Goal: Task Accomplishment & Management: Use online tool/utility

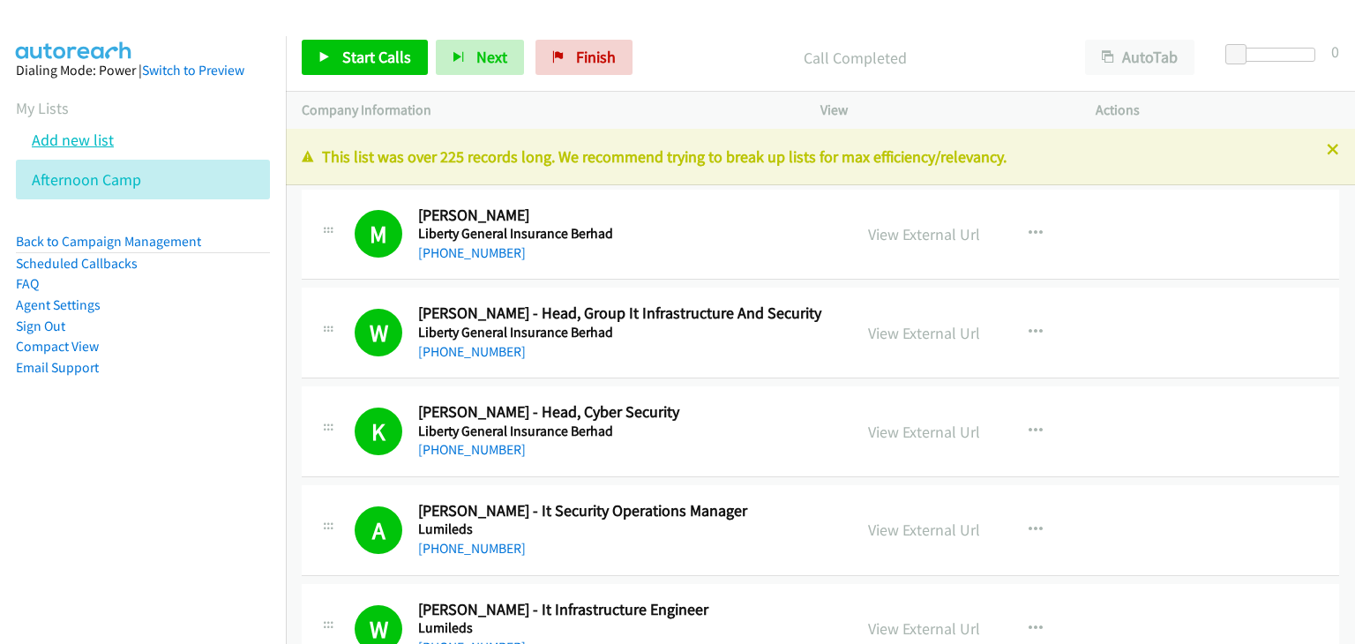
click at [78, 139] on link "Add new list" at bounding box center [73, 140] width 82 height 20
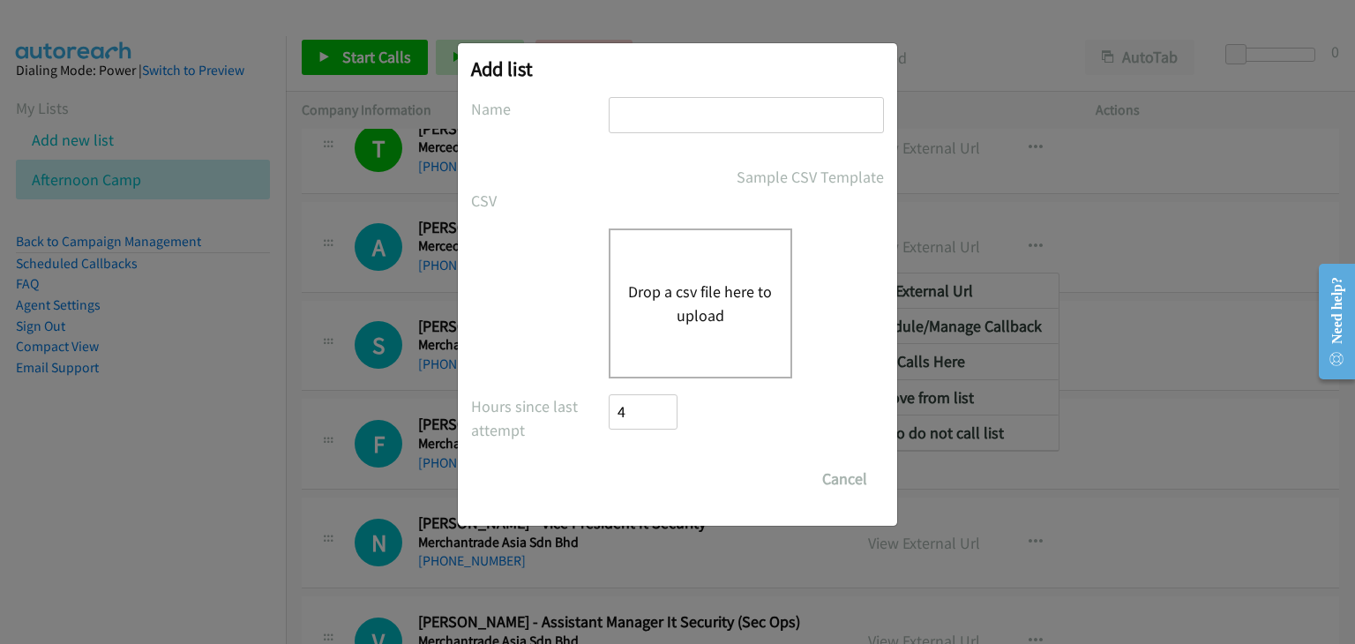
click at [325, 222] on div "Add list No phone fields were returned for that Report or List View Please uplo…" at bounding box center [677, 330] width 1355 height 628
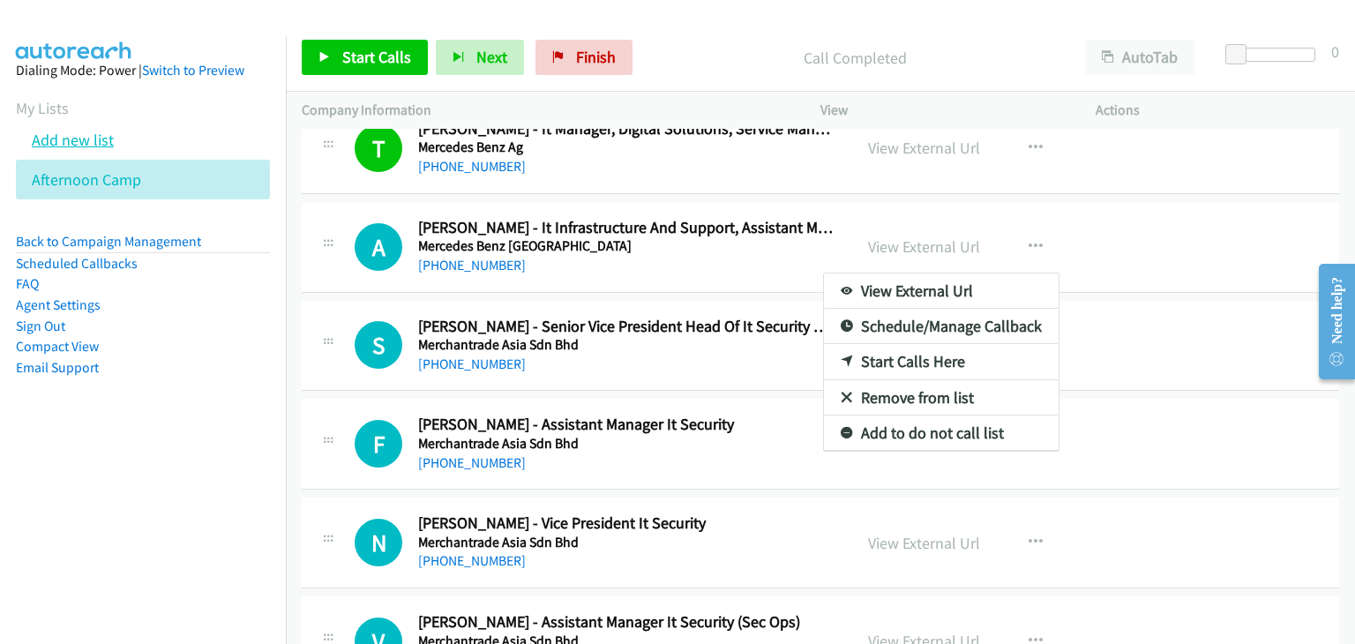
click at [51, 138] on link "Add new list" at bounding box center [73, 140] width 82 height 20
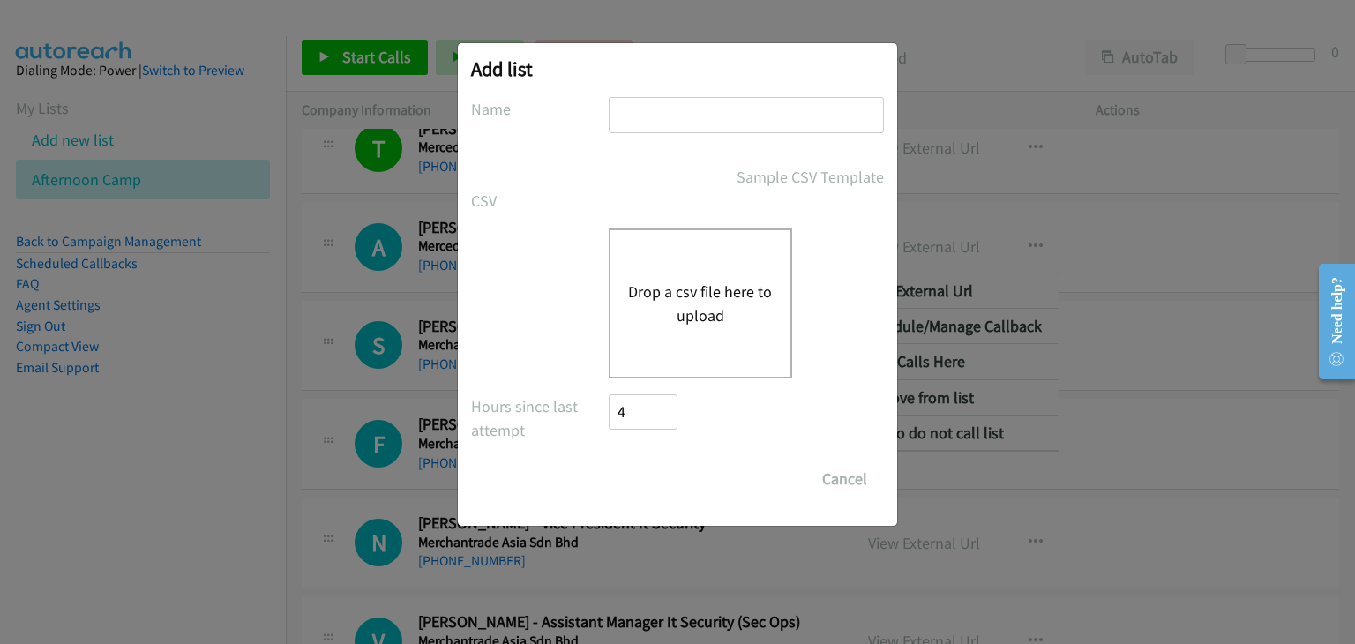
click at [662, 124] on input "text" at bounding box center [745, 115] width 275 height 36
type input "OT"
click at [667, 296] on button "Drop a csv file here to upload" at bounding box center [700, 304] width 145 height 48
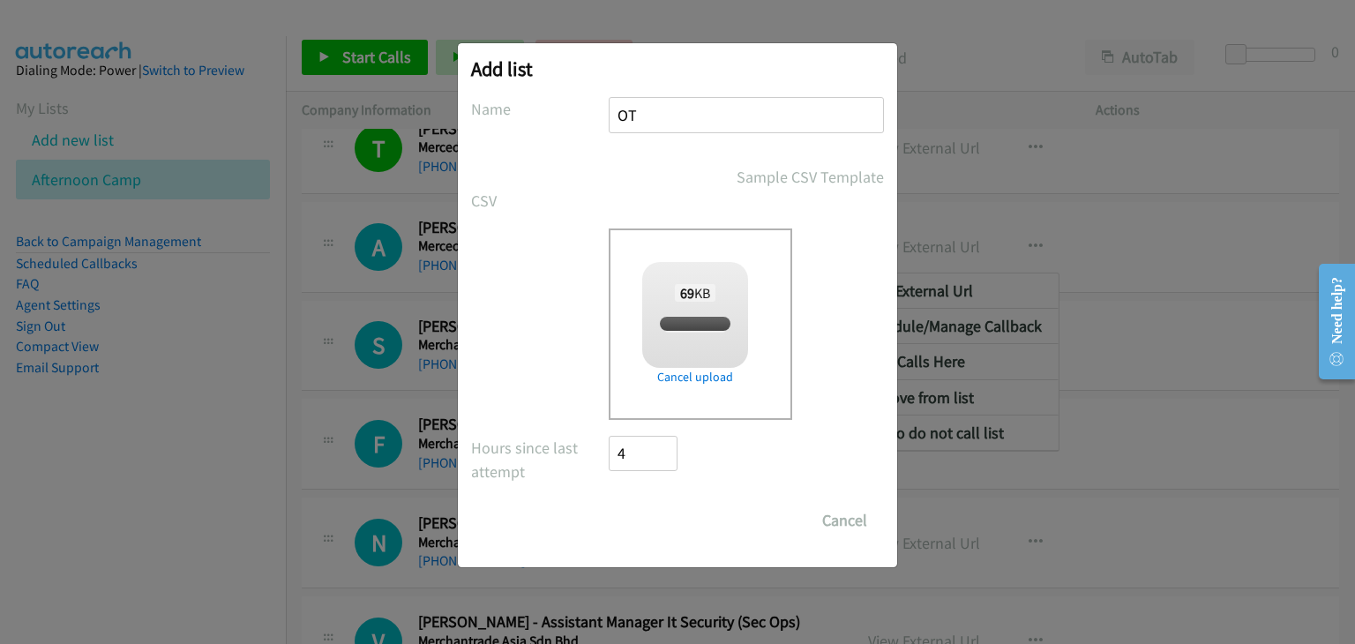
checkbox input "true"
click at [649, 522] on input "Save List" at bounding box center [654, 520] width 93 height 35
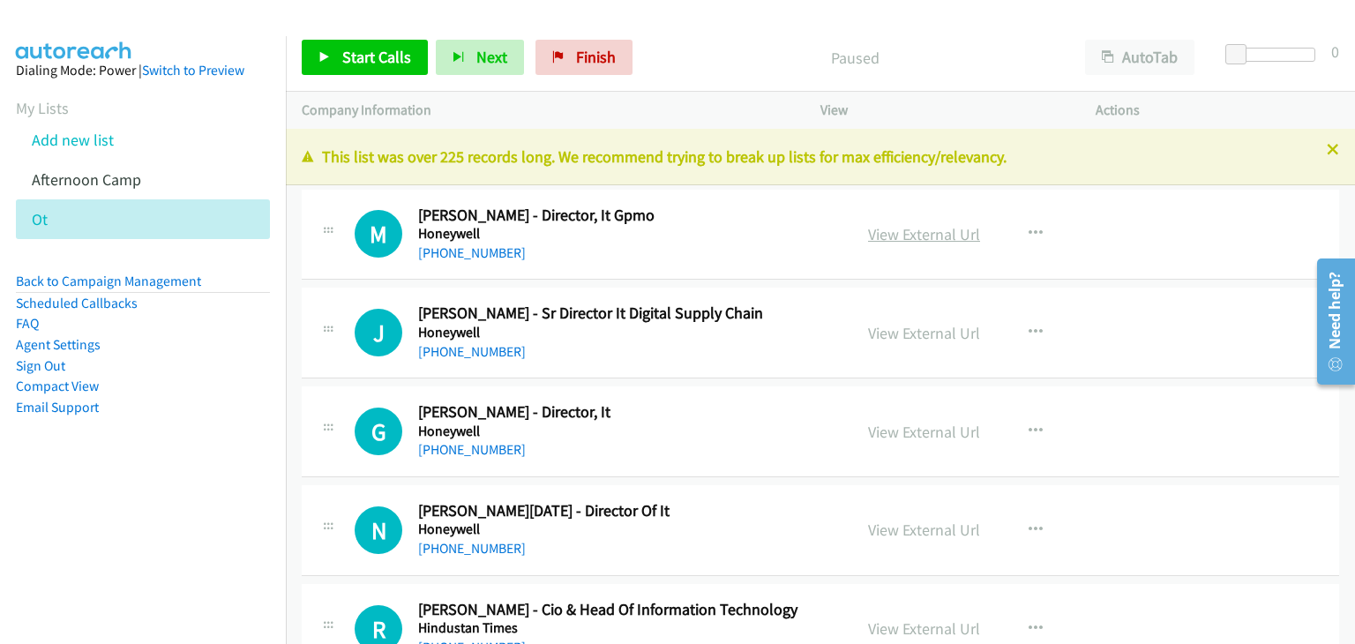
drag, startPoint x: 952, startPoint y: 235, endPoint x: 959, endPoint y: 243, distance: 10.0
drag, startPoint x: 919, startPoint y: 231, endPoint x: 935, endPoint y: 238, distance: 17.4
click at [329, 53] on icon at bounding box center [324, 58] width 12 height 12
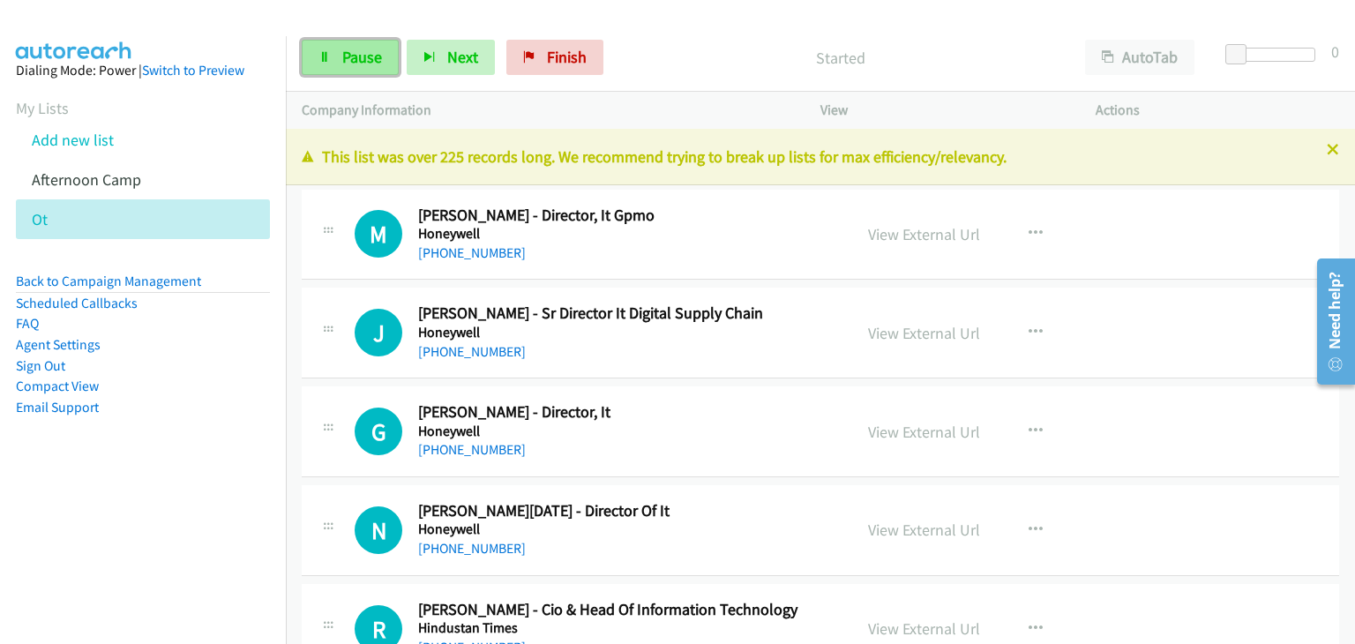
click at [319, 65] on link "Pause" at bounding box center [350, 57] width 97 height 35
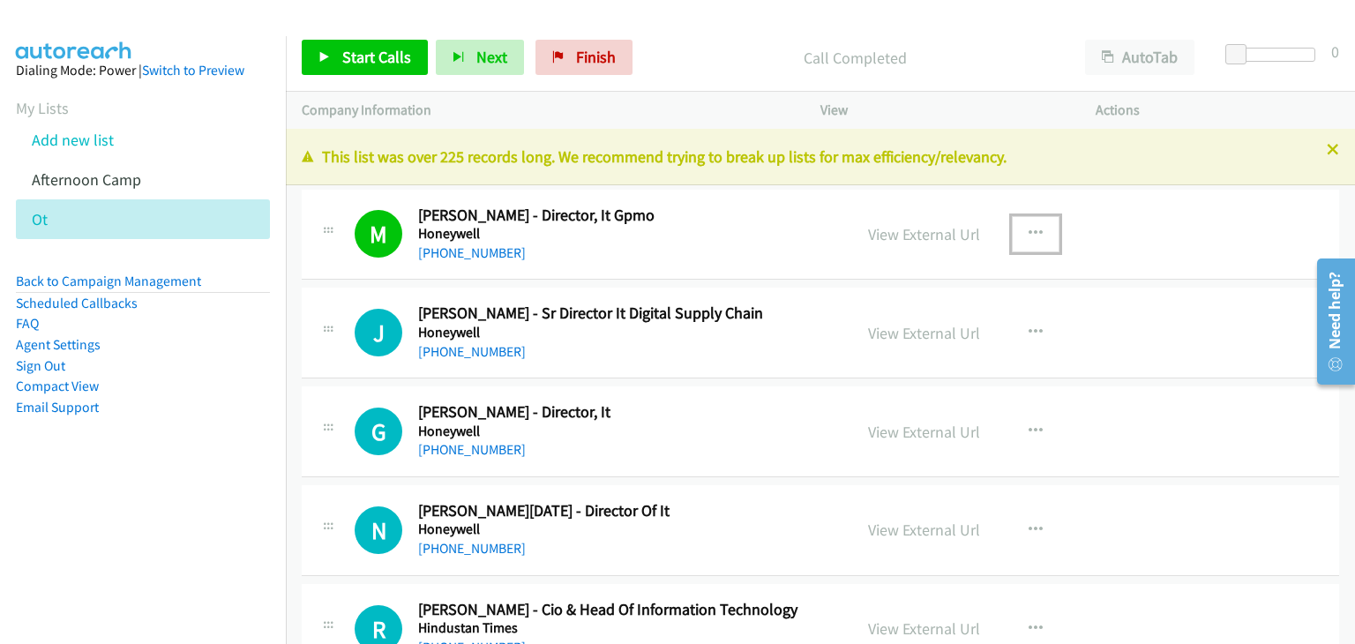
click at [1030, 229] on icon "button" at bounding box center [1035, 234] width 14 height 14
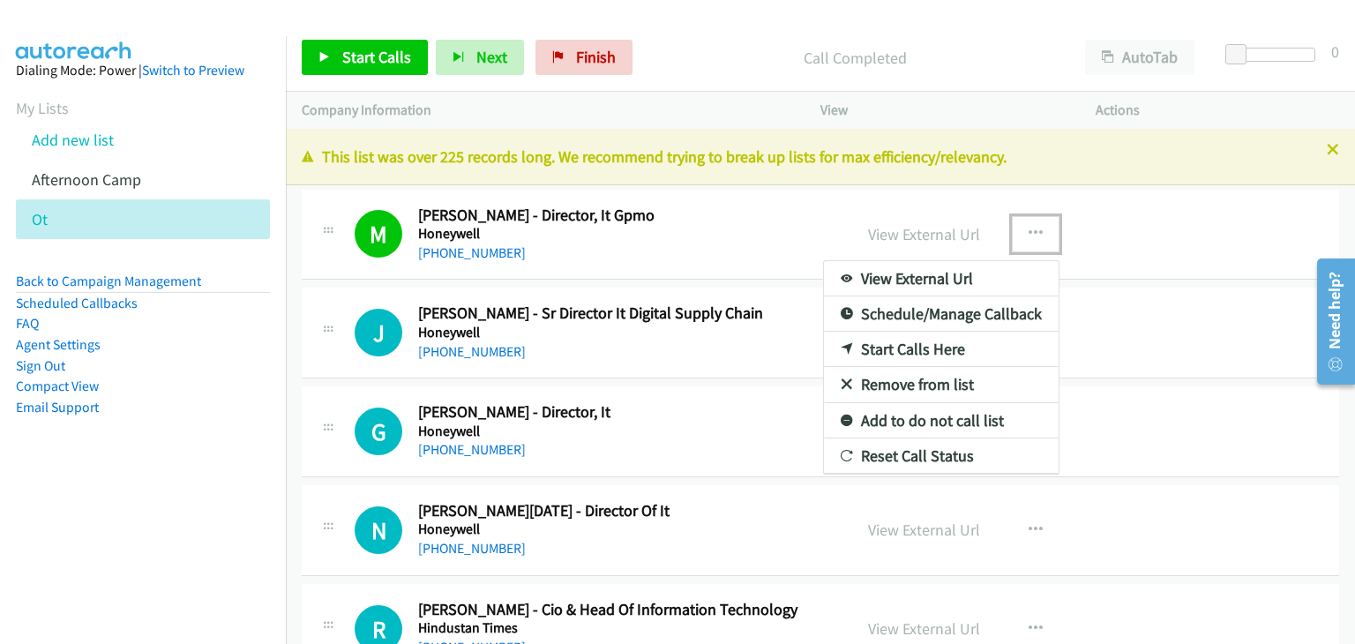
click at [909, 355] on link "Start Calls Here" at bounding box center [941, 349] width 235 height 35
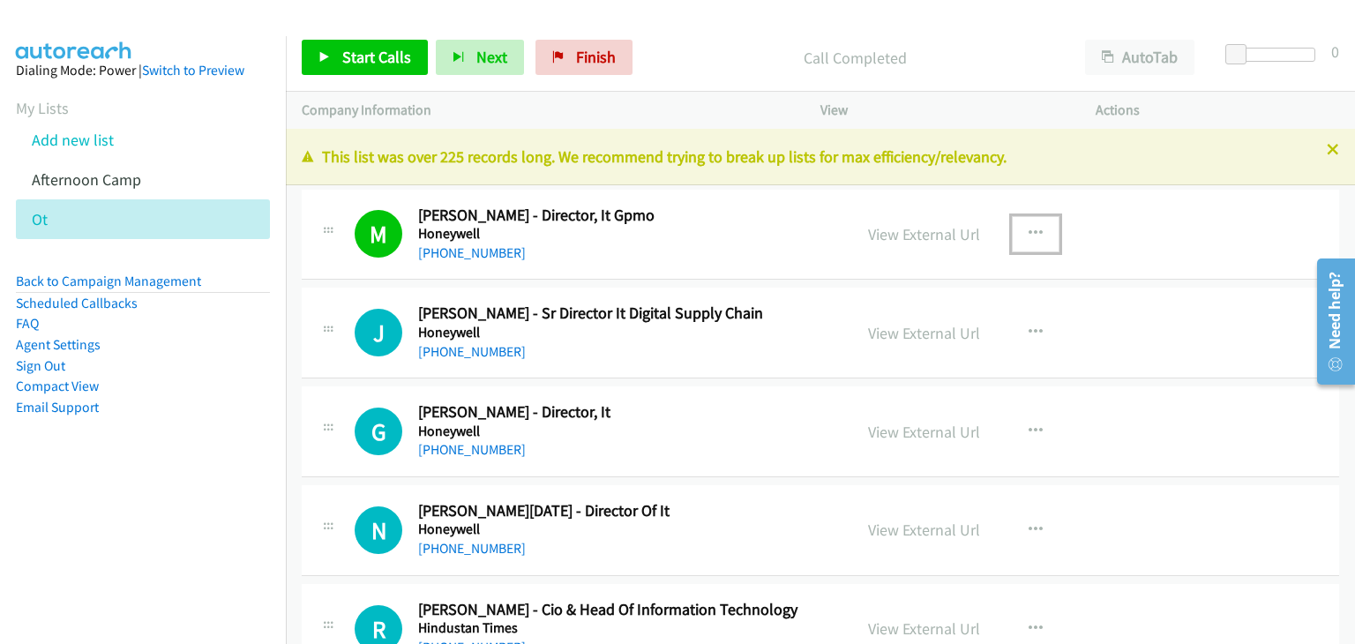
click at [1016, 234] on button "button" at bounding box center [1035, 233] width 48 height 35
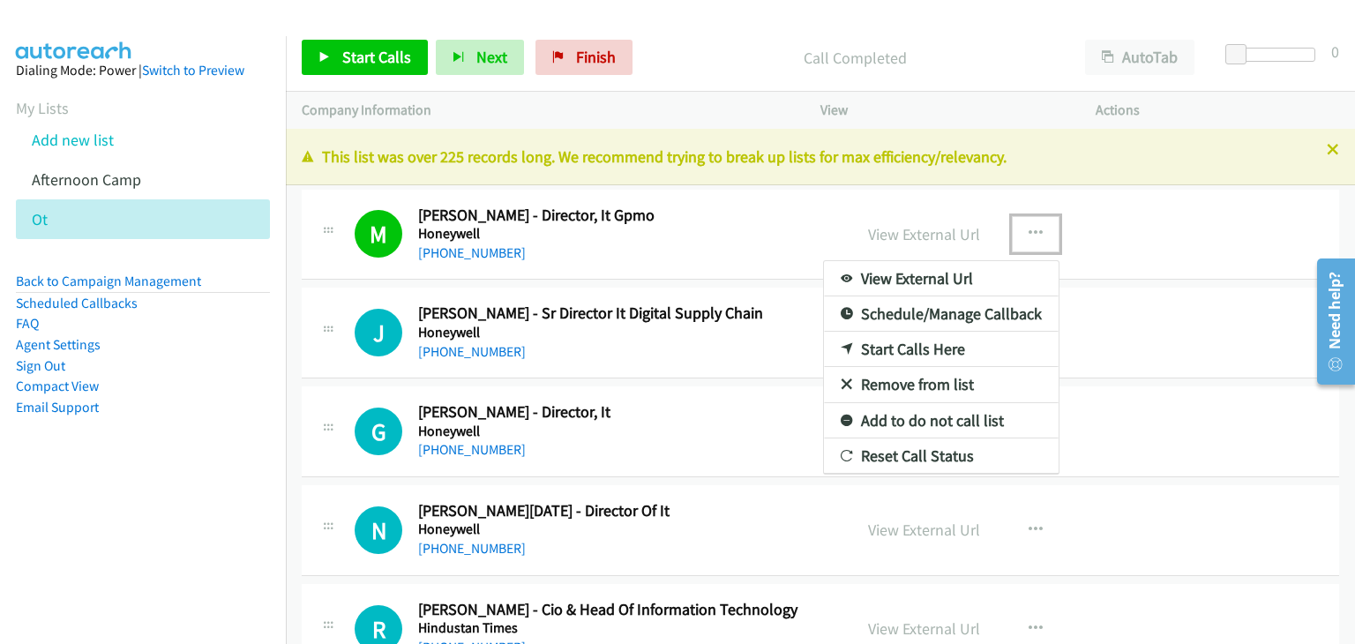
click at [928, 345] on link "Start Calls Here" at bounding box center [941, 349] width 235 height 35
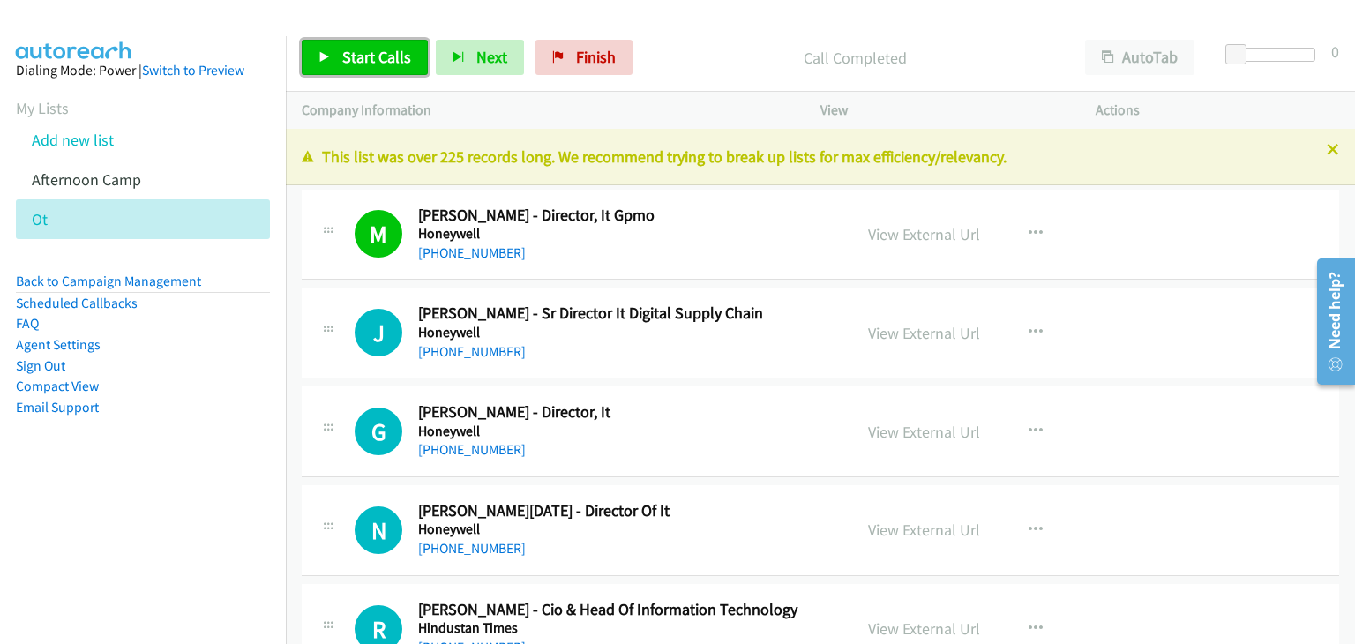
click at [392, 64] on span "Start Calls" at bounding box center [376, 57] width 69 height 20
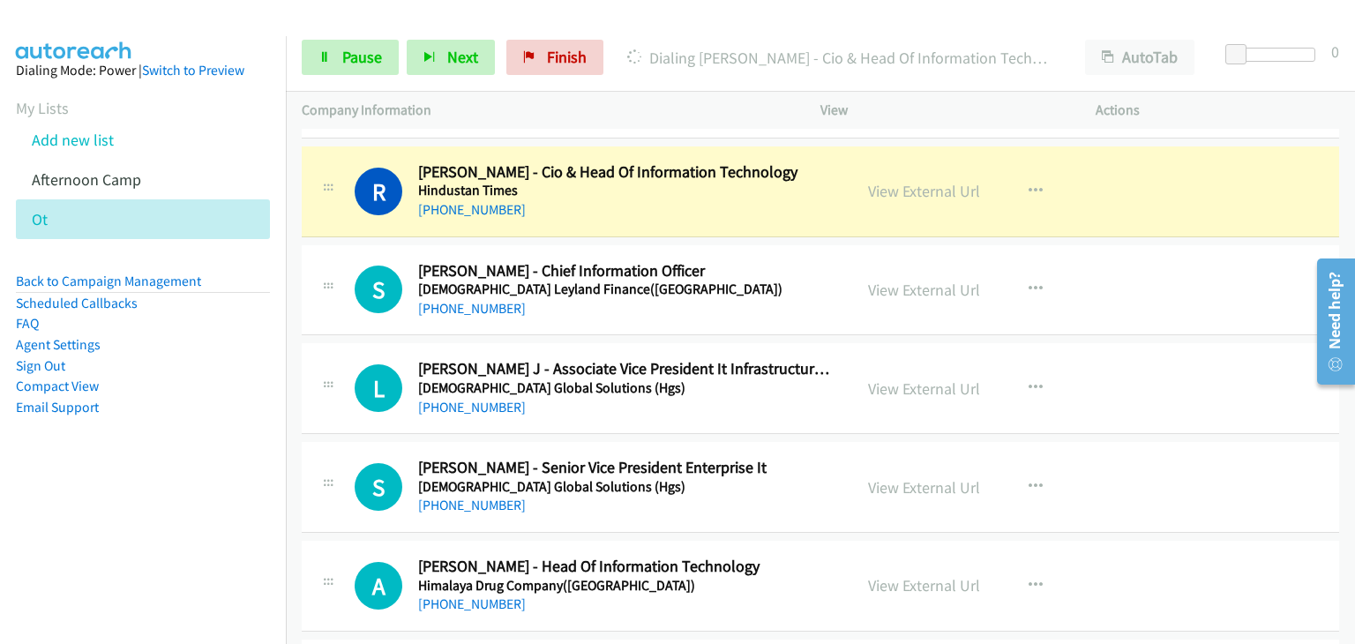
scroll to position [441, 0]
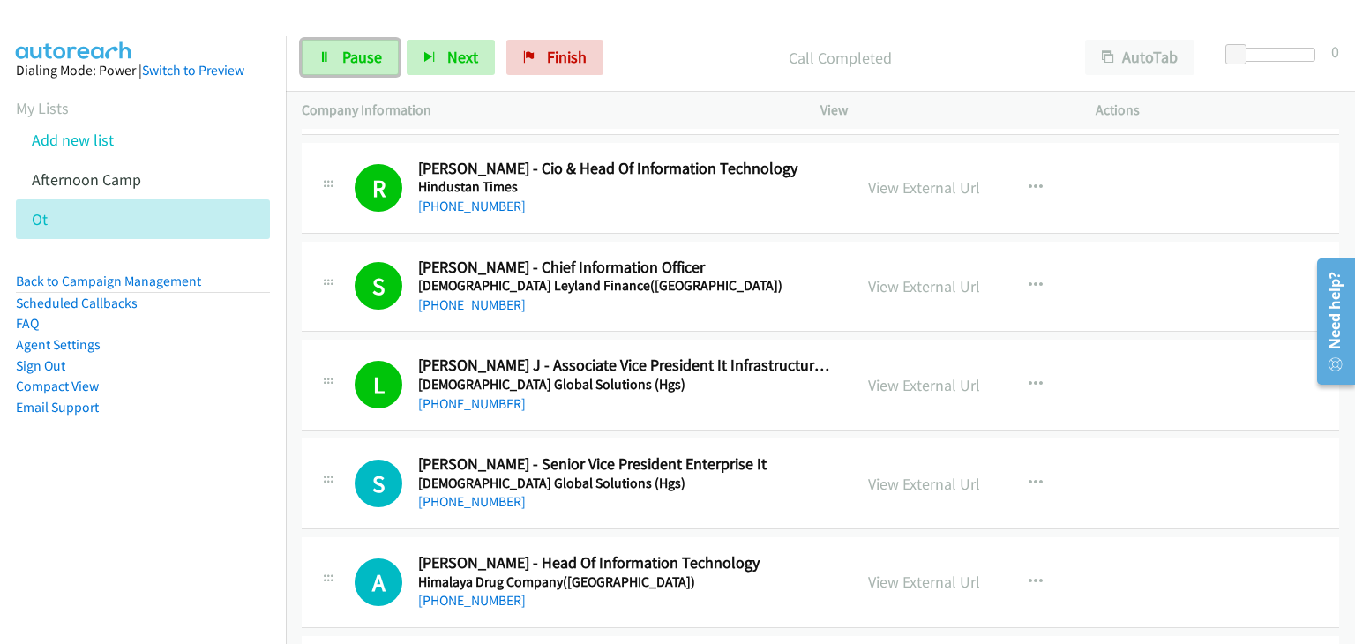
click at [331, 67] on link "Pause" at bounding box center [350, 57] width 97 height 35
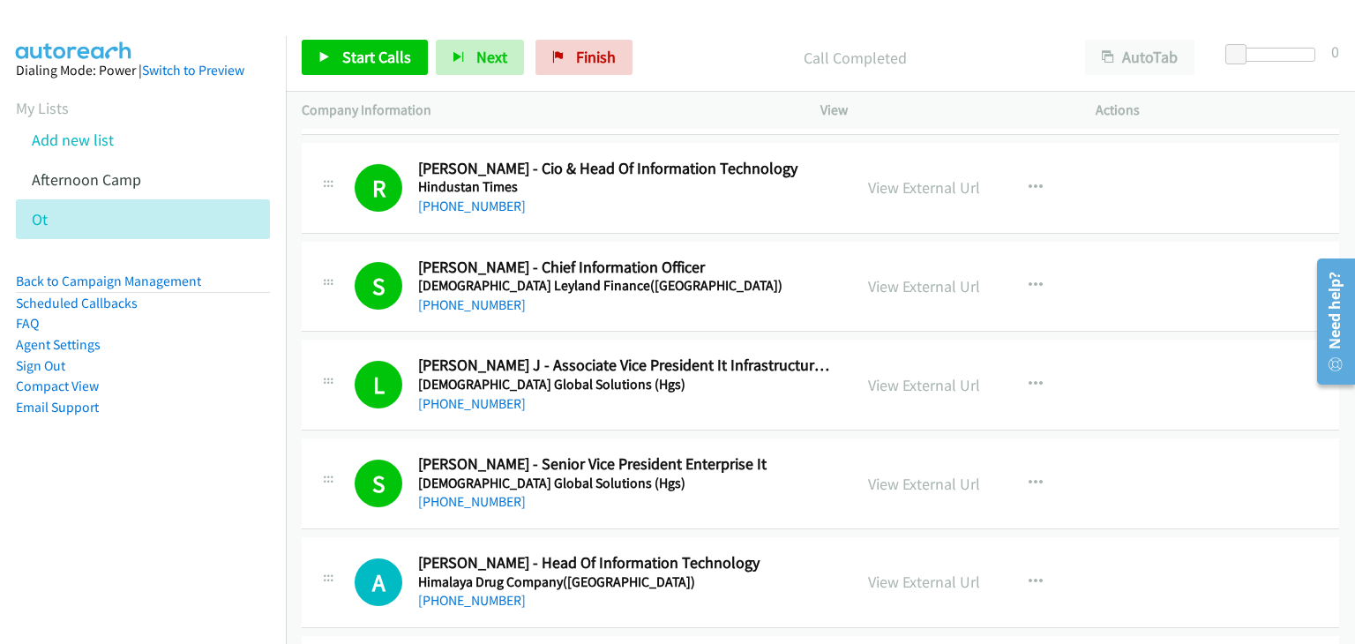
click at [289, 86] on div "Start Calls Pause Next Finish Call Completed AutoTab AutoTab 0" at bounding box center [820, 58] width 1069 height 68
click at [318, 62] on icon at bounding box center [324, 58] width 12 height 12
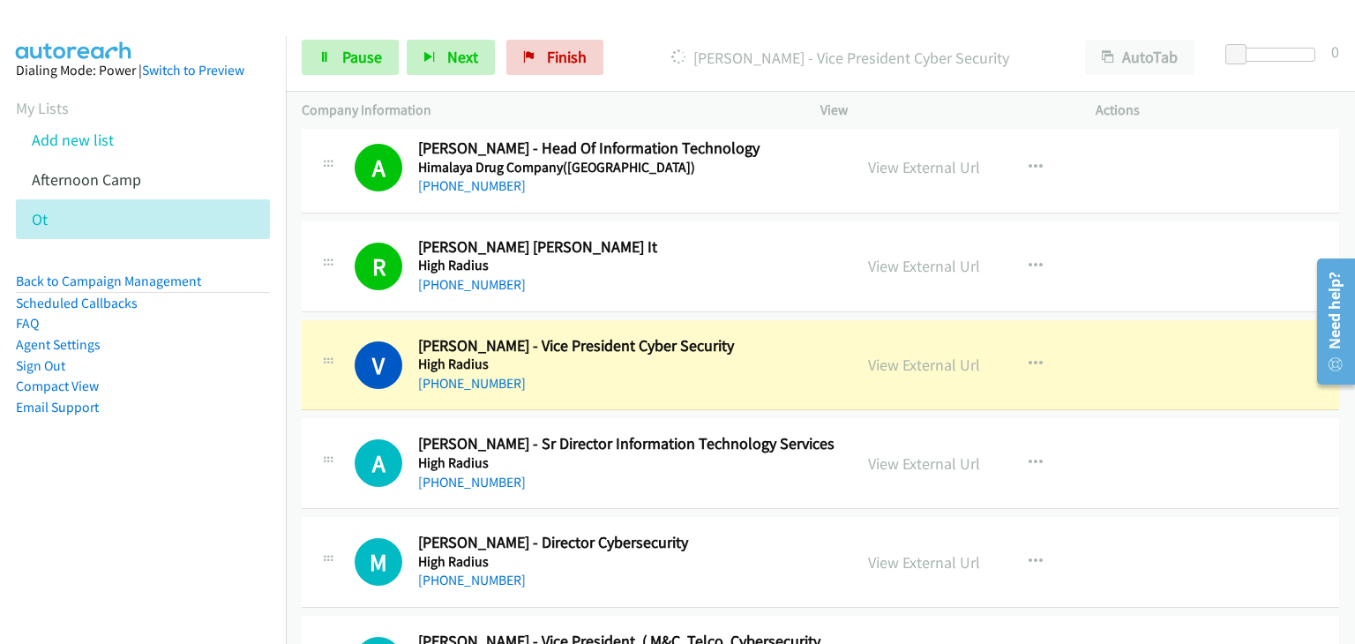
scroll to position [882, 0]
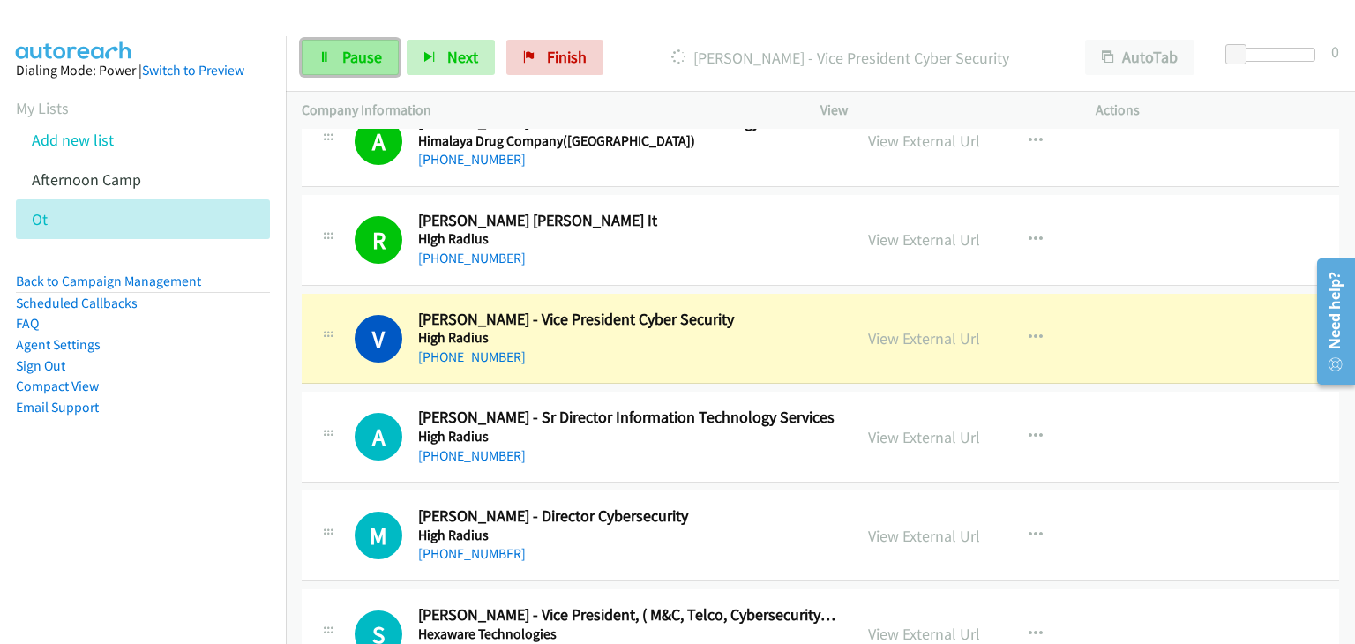
click at [355, 43] on link "Pause" at bounding box center [350, 57] width 97 height 35
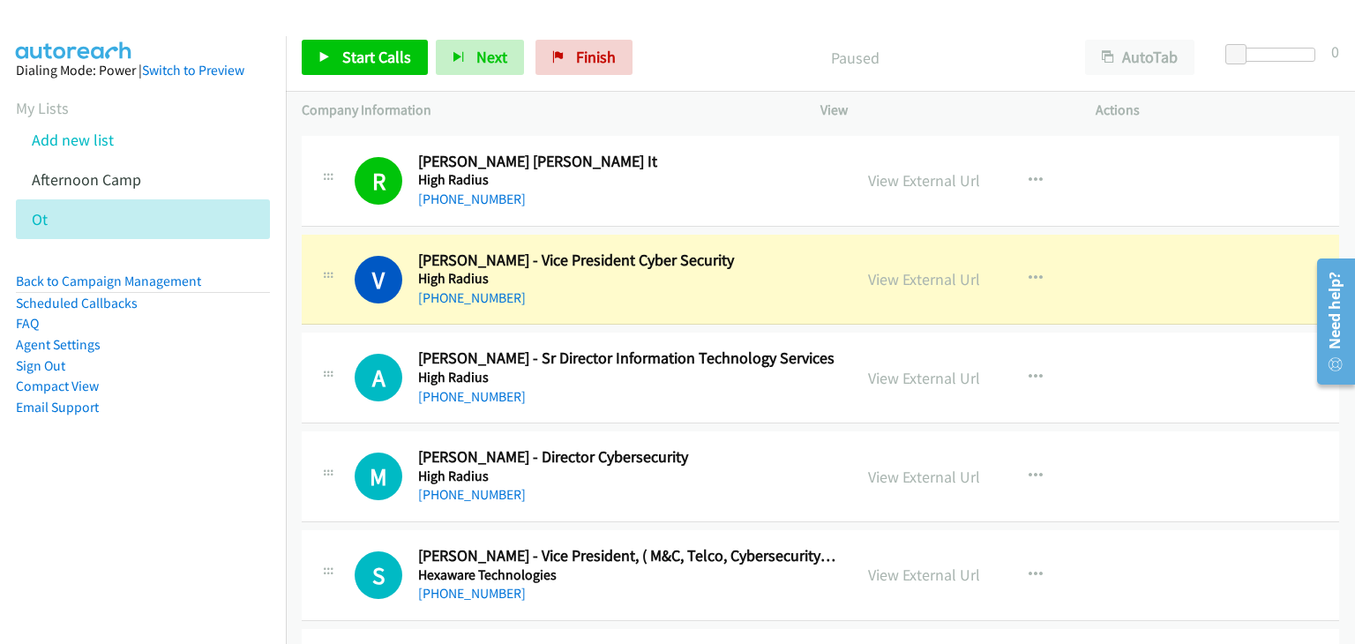
scroll to position [970, 0]
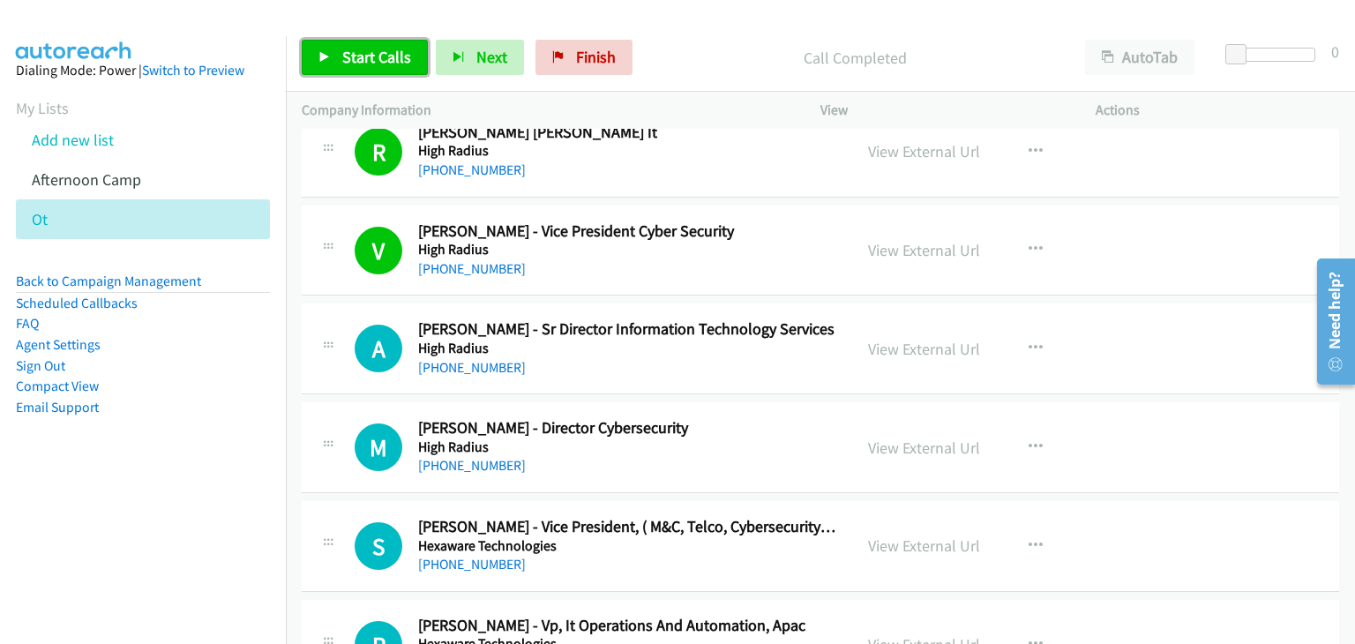
click at [358, 71] on link "Start Calls" at bounding box center [365, 57] width 126 height 35
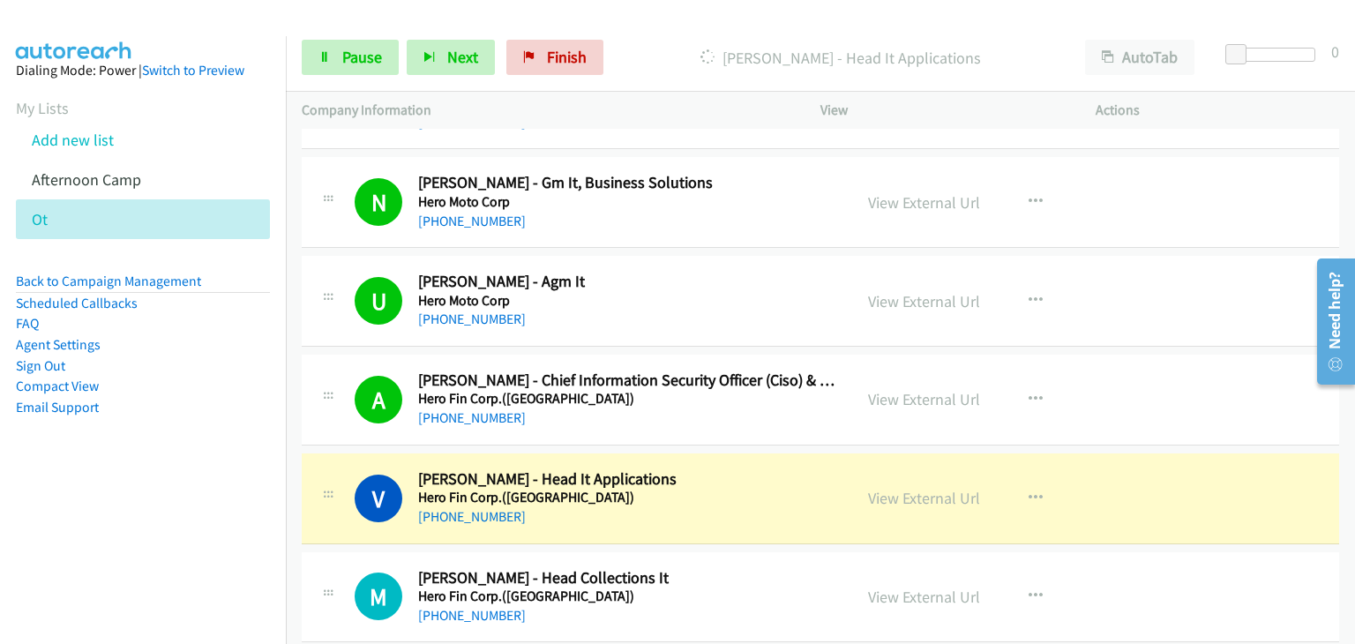
scroll to position [1764, 0]
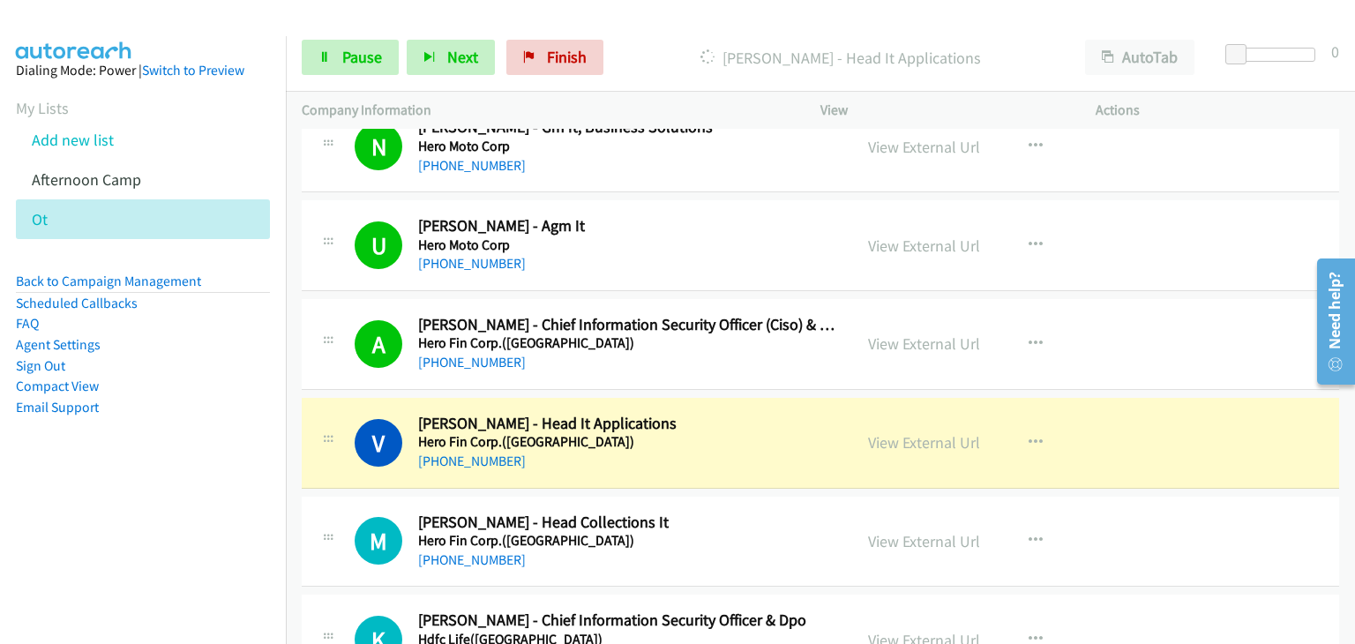
drag, startPoint x: 910, startPoint y: 438, endPoint x: 1004, endPoint y: 446, distance: 94.7
click at [300, 56] on div "Start Calls Pause Next Finish Dialing Vibhay Singh Gautam - Head It Application…" at bounding box center [820, 58] width 1069 height 68
click at [359, 54] on span "Pause" at bounding box center [362, 57] width 40 height 20
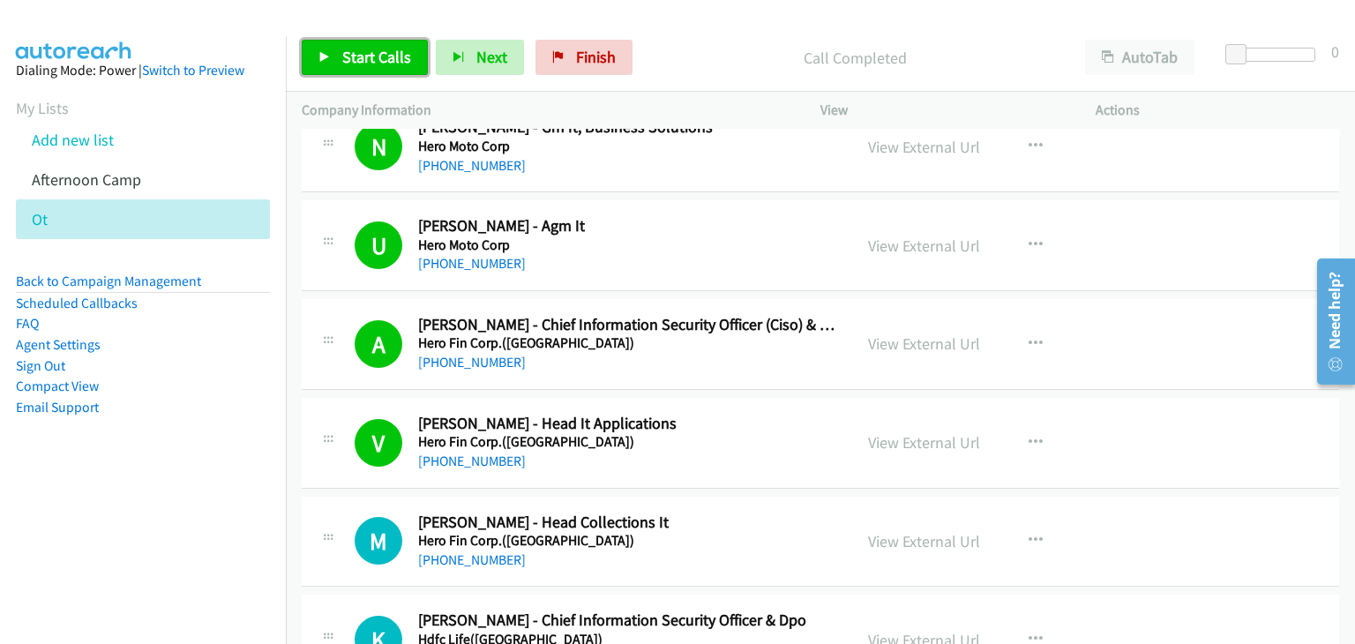
click at [313, 72] on link "Start Calls" at bounding box center [365, 57] width 126 height 35
click at [341, 71] on link "Start Calls" at bounding box center [365, 57] width 126 height 35
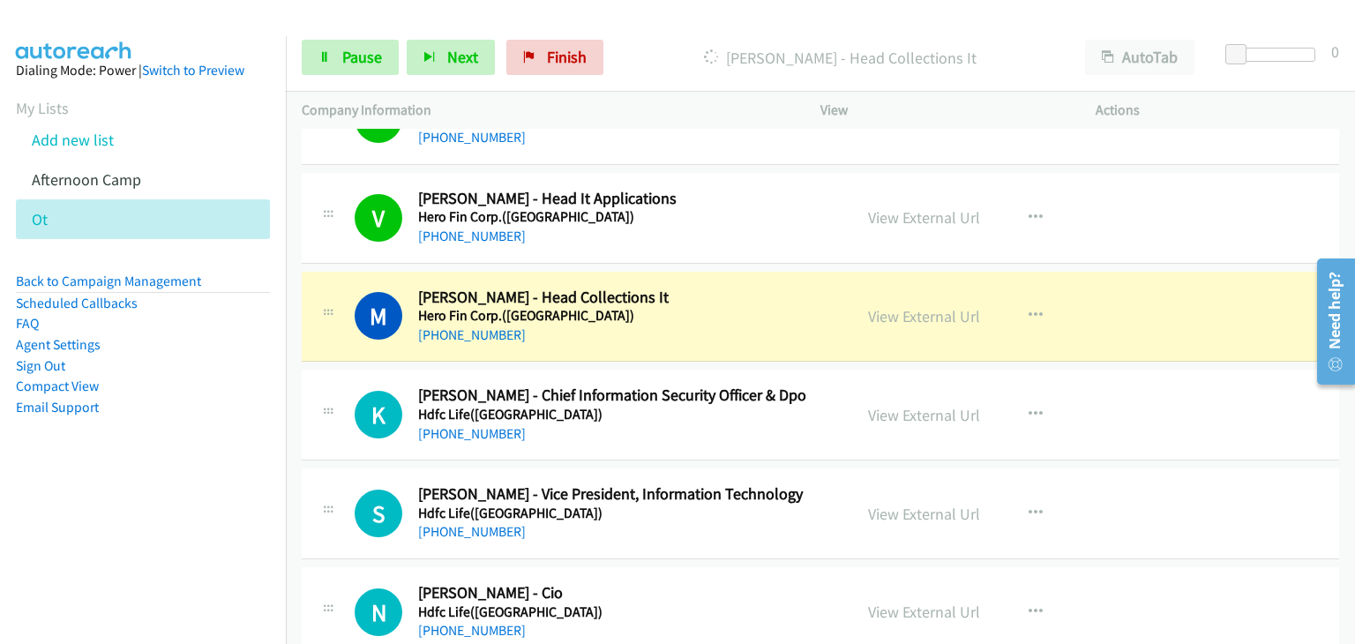
scroll to position [2028, 0]
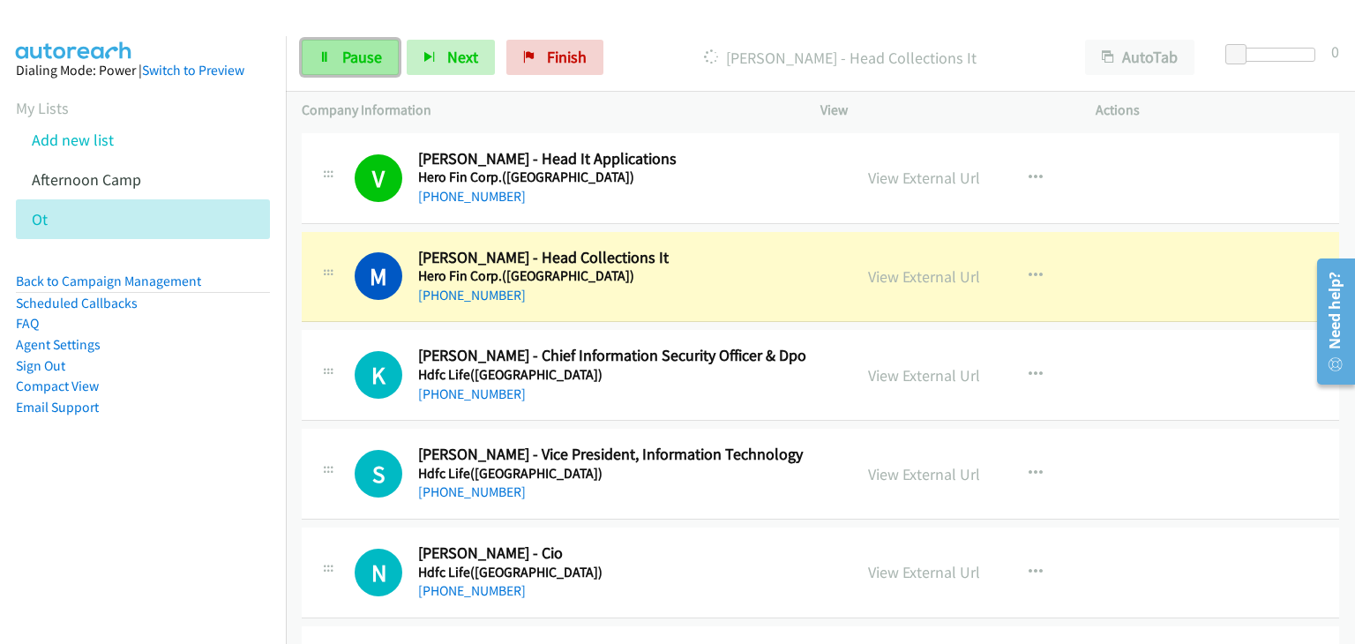
click at [346, 50] on span "Pause" at bounding box center [362, 57] width 40 height 20
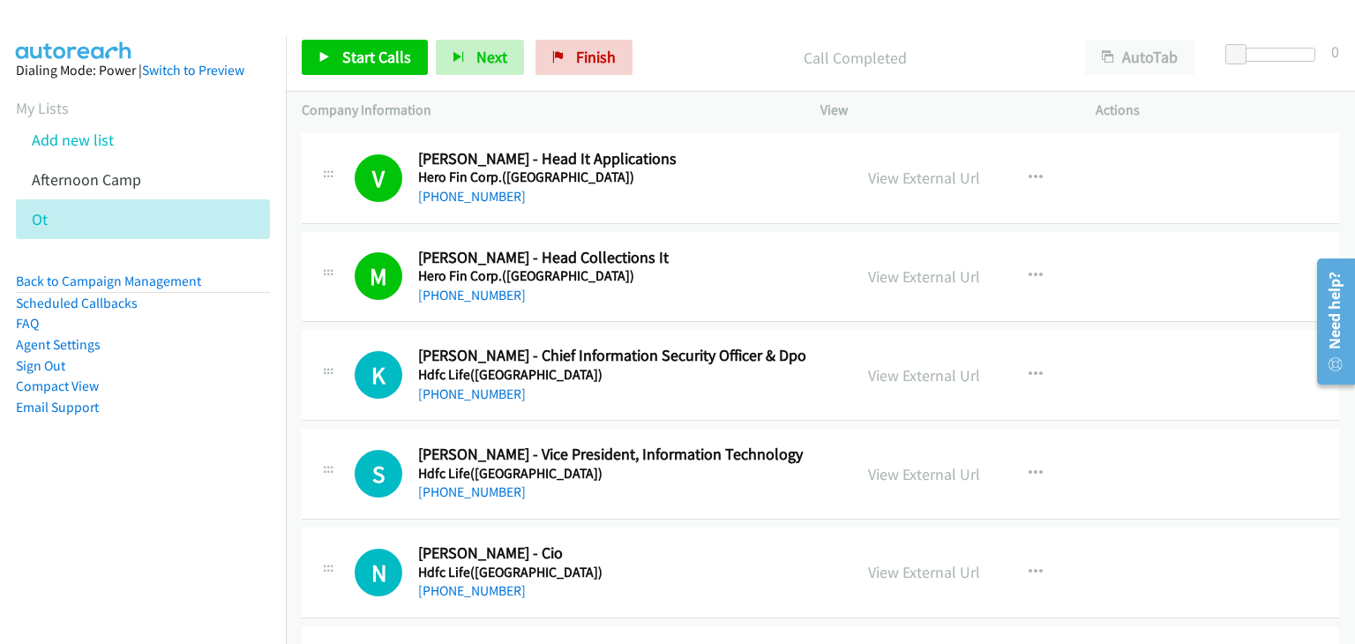
drag, startPoint x: 406, startPoint y: 36, endPoint x: 390, endPoint y: 44, distance: 17.7
click at [402, 40] on div "Start Calls Pause Next Finish Call Completed AutoTab AutoTab 0" at bounding box center [820, 58] width 1069 height 68
click at [384, 49] on span "Start Calls" at bounding box center [376, 57] width 69 height 20
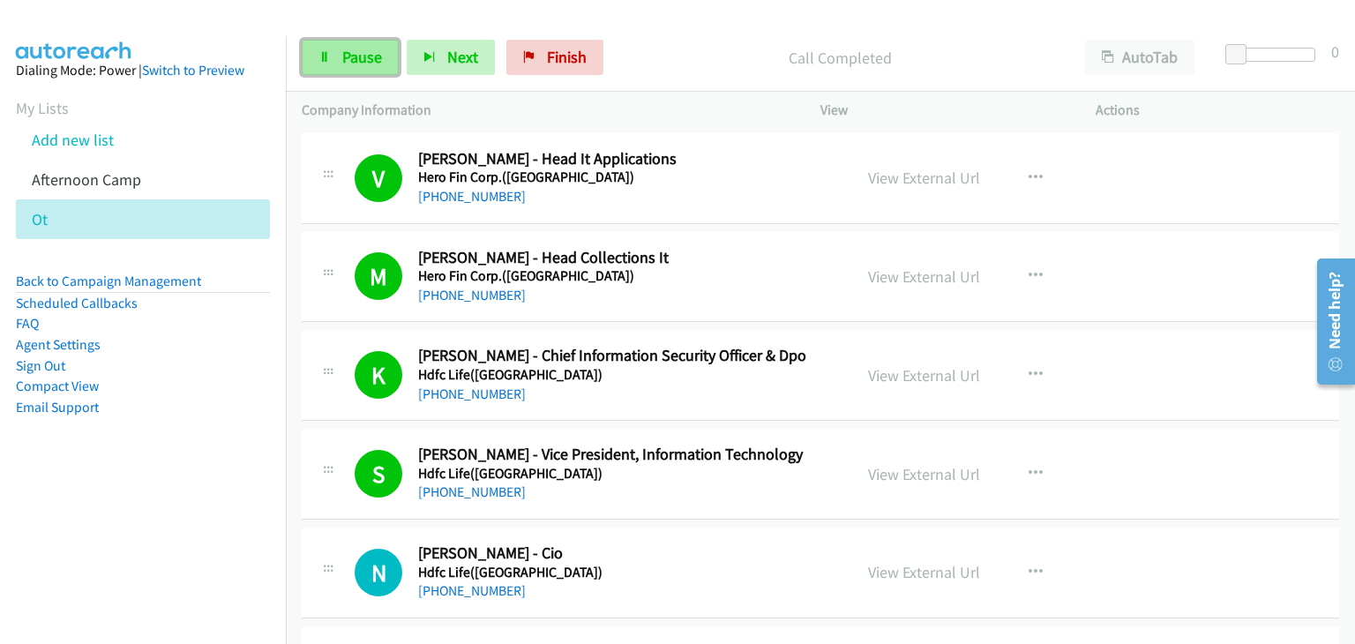
click at [312, 51] on link "Pause" at bounding box center [350, 57] width 97 height 35
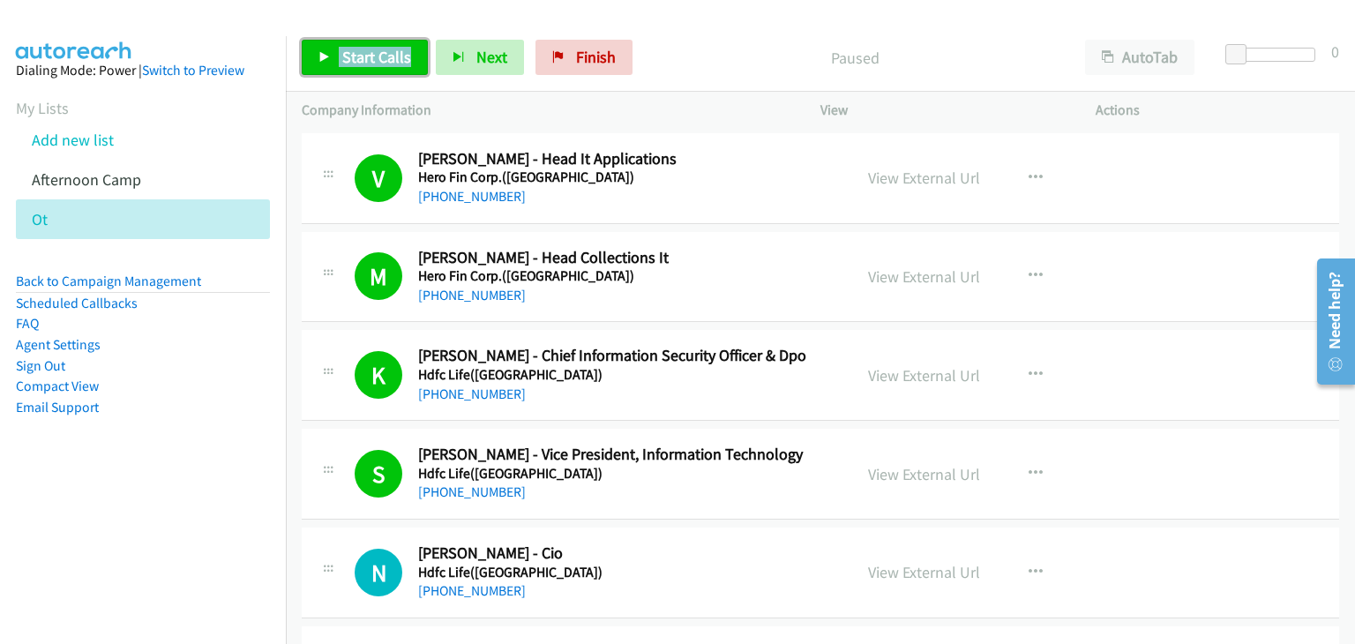
click at [342, 55] on span "Start Calls" at bounding box center [376, 57] width 69 height 20
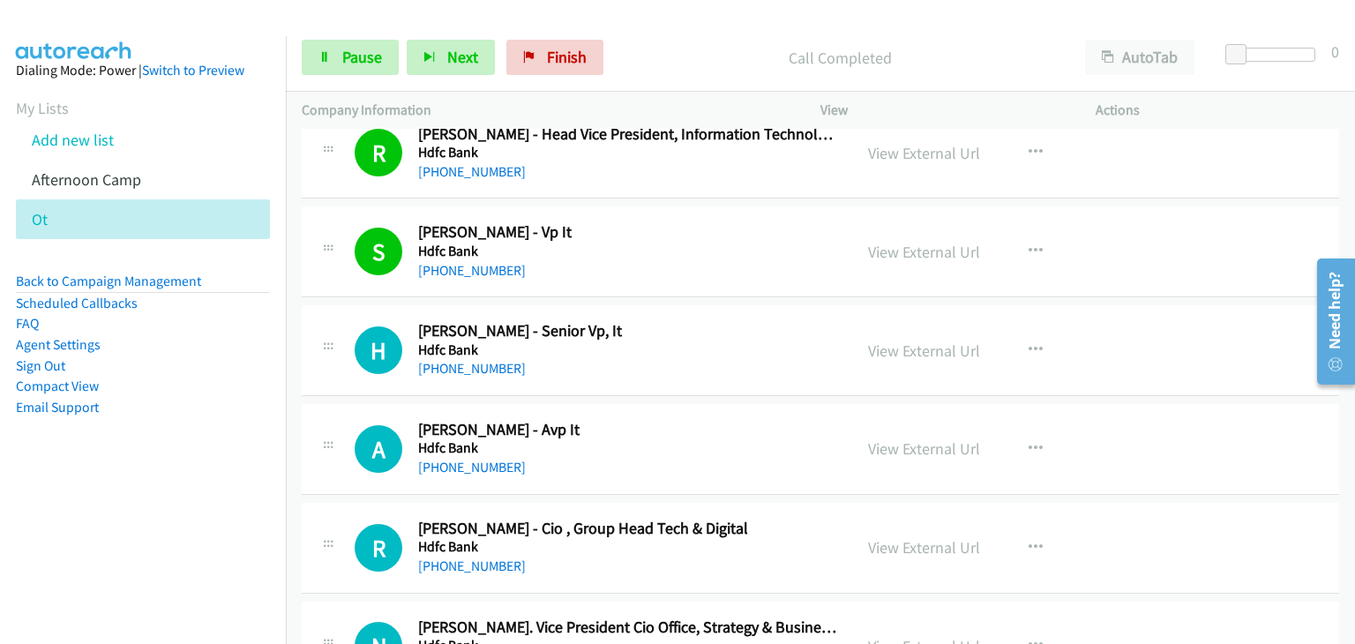
scroll to position [3263, 0]
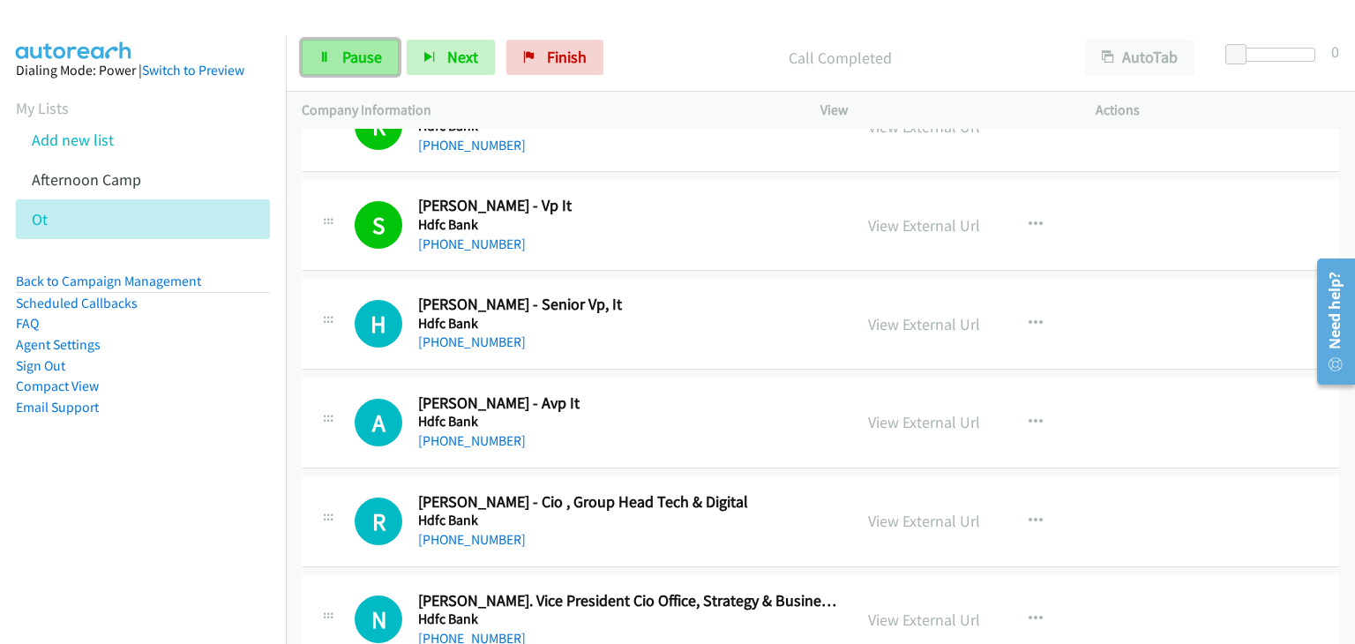
click at [355, 55] on span "Pause" at bounding box center [362, 57] width 40 height 20
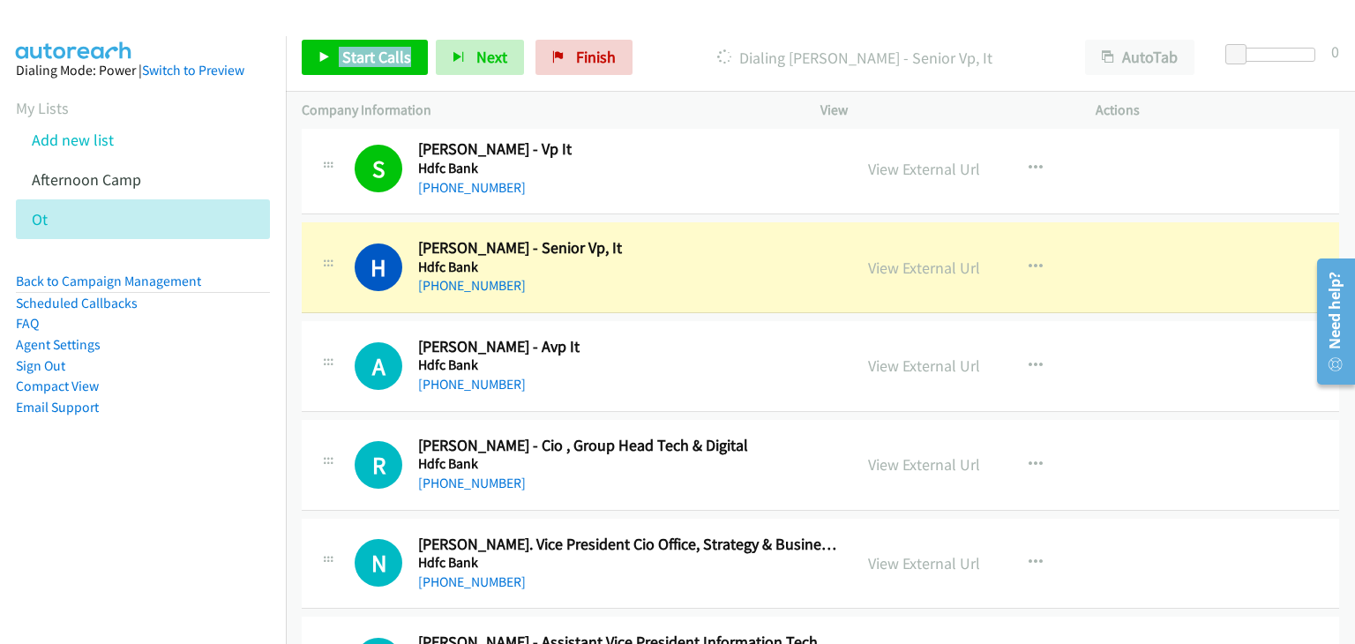
scroll to position [3351, 0]
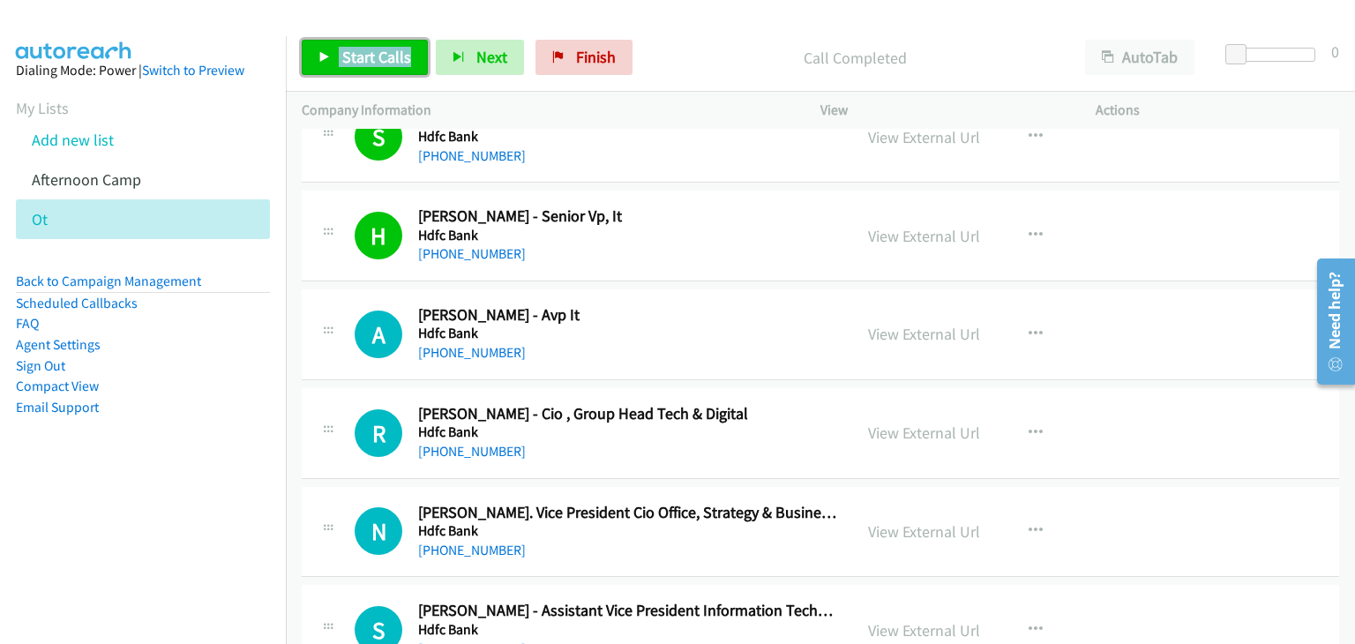
click at [355, 57] on span "Start Calls" at bounding box center [376, 57] width 69 height 20
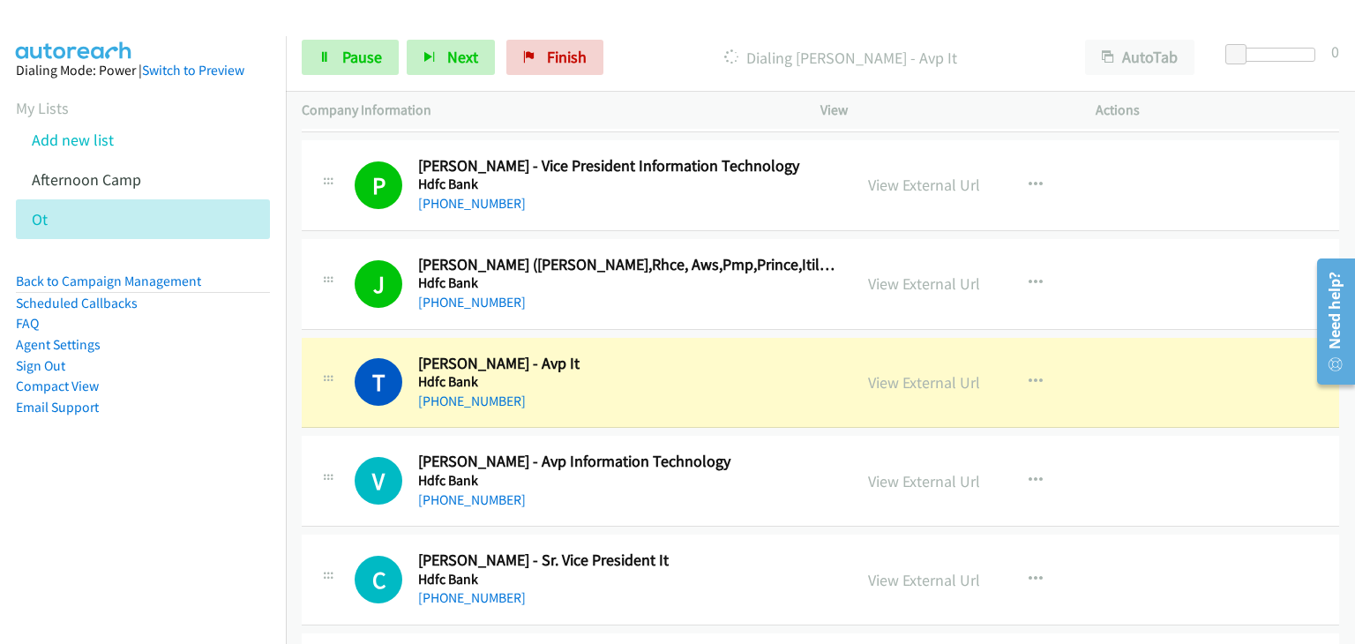
scroll to position [4586, 0]
click at [371, 66] on span "Pause" at bounding box center [362, 57] width 40 height 20
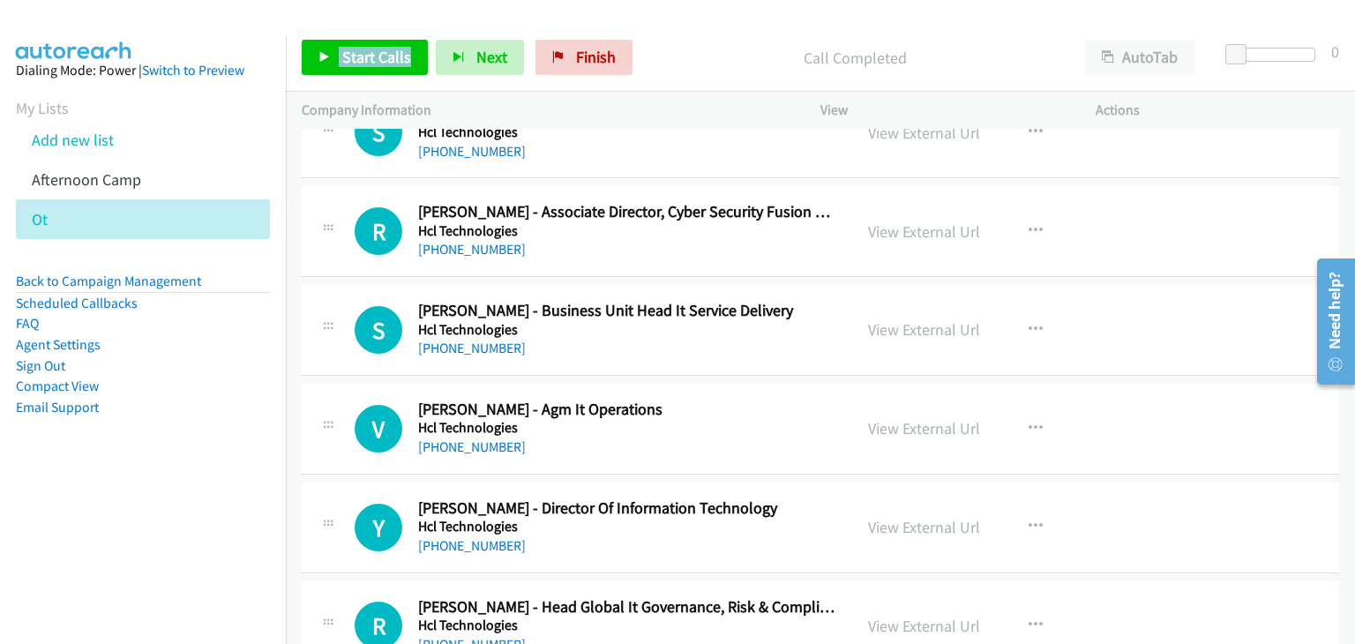
scroll to position [8907, 0]
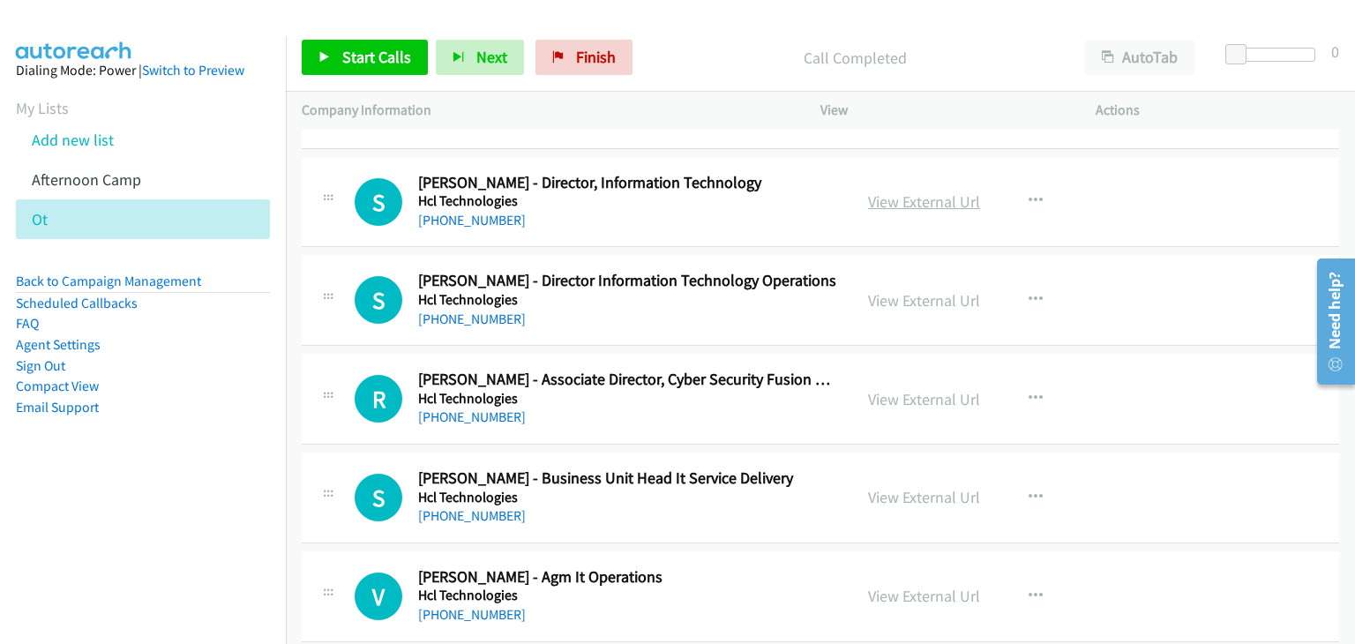
drag, startPoint x: 917, startPoint y: 198, endPoint x: 914, endPoint y: 186, distance: 11.8
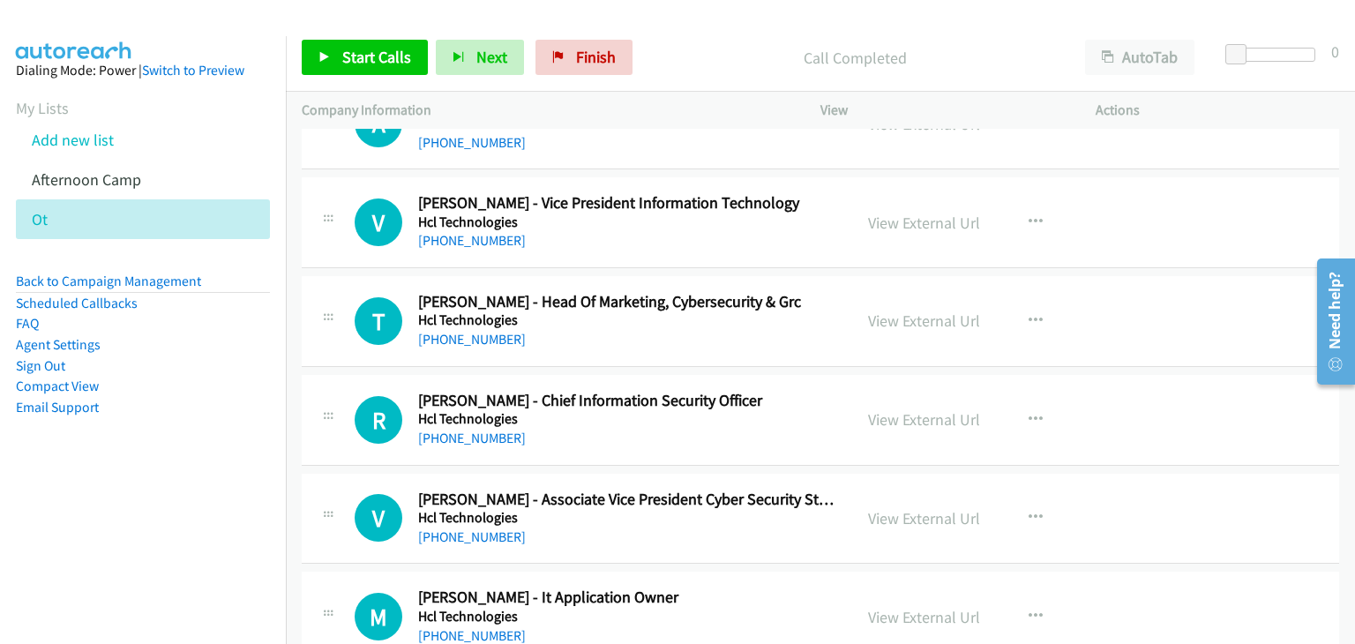
scroll to position [8113, 0]
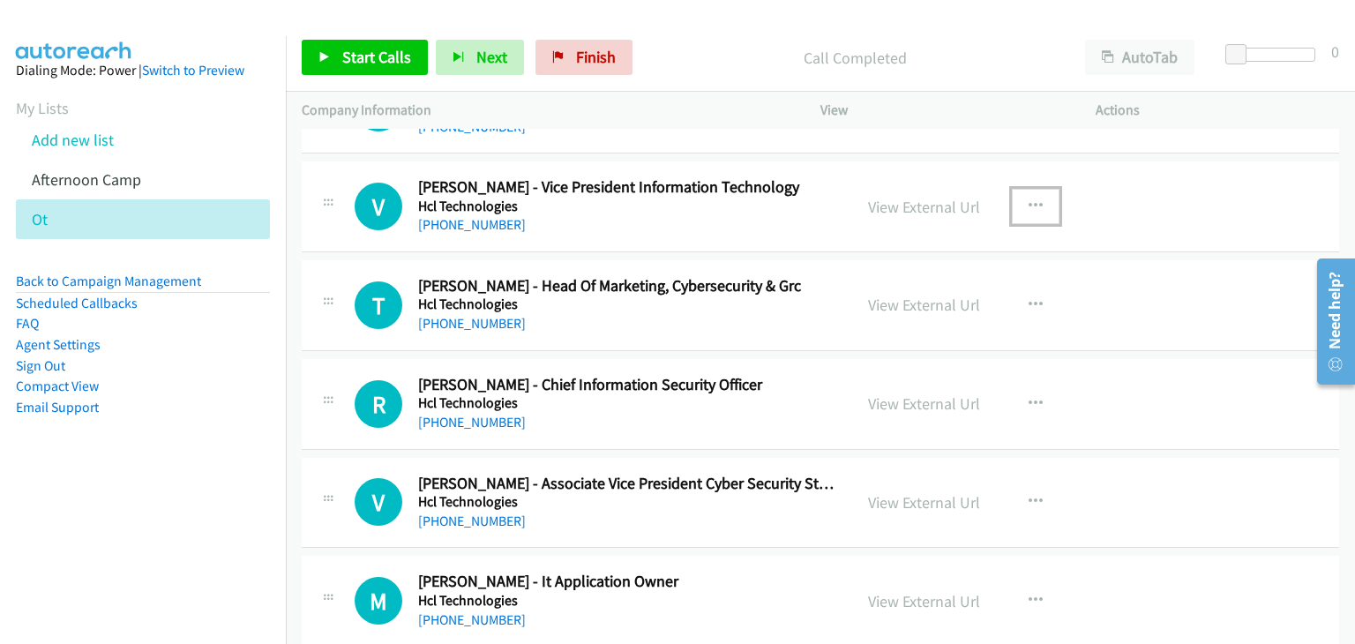
click at [1028, 199] on icon "button" at bounding box center [1035, 206] width 14 height 14
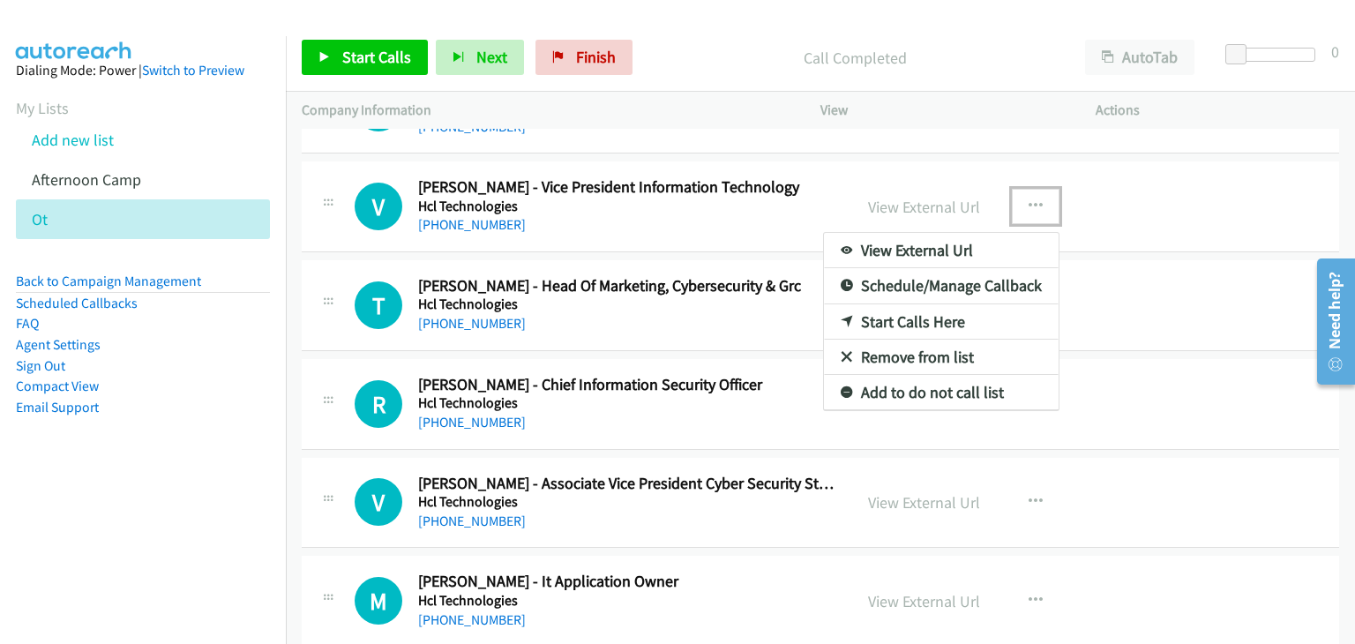
click at [946, 304] on link "Start Calls Here" at bounding box center [941, 321] width 235 height 35
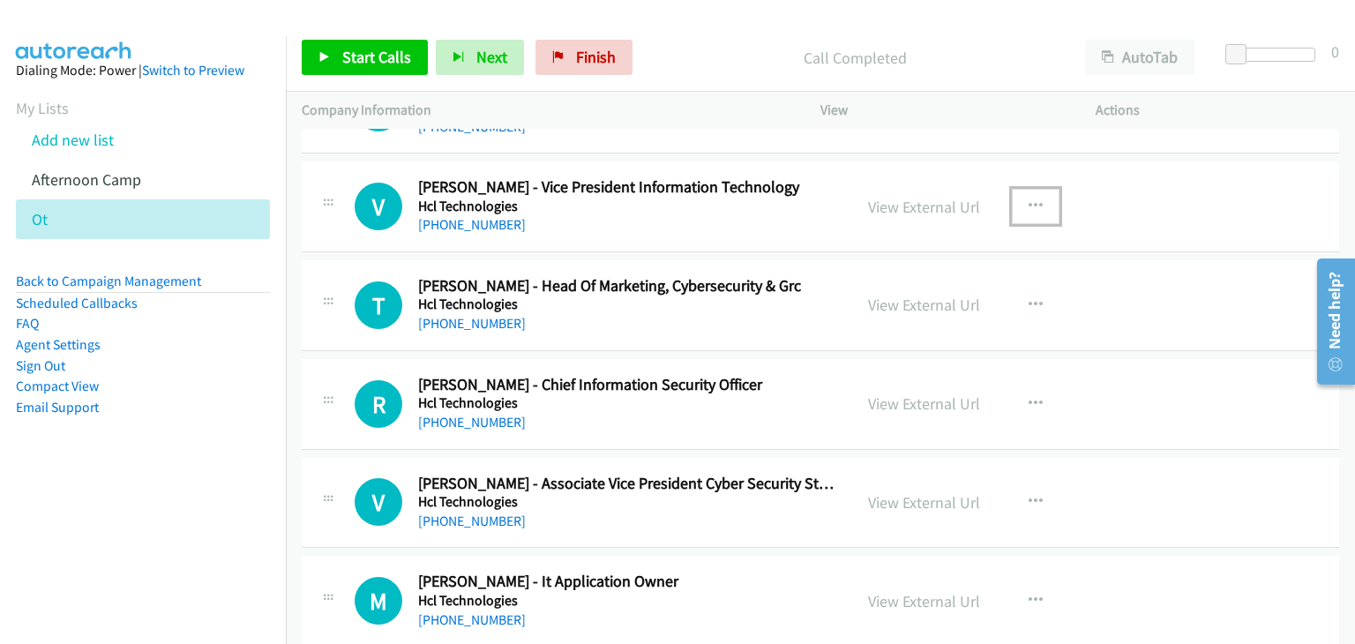
click at [1017, 190] on button "button" at bounding box center [1035, 206] width 48 height 35
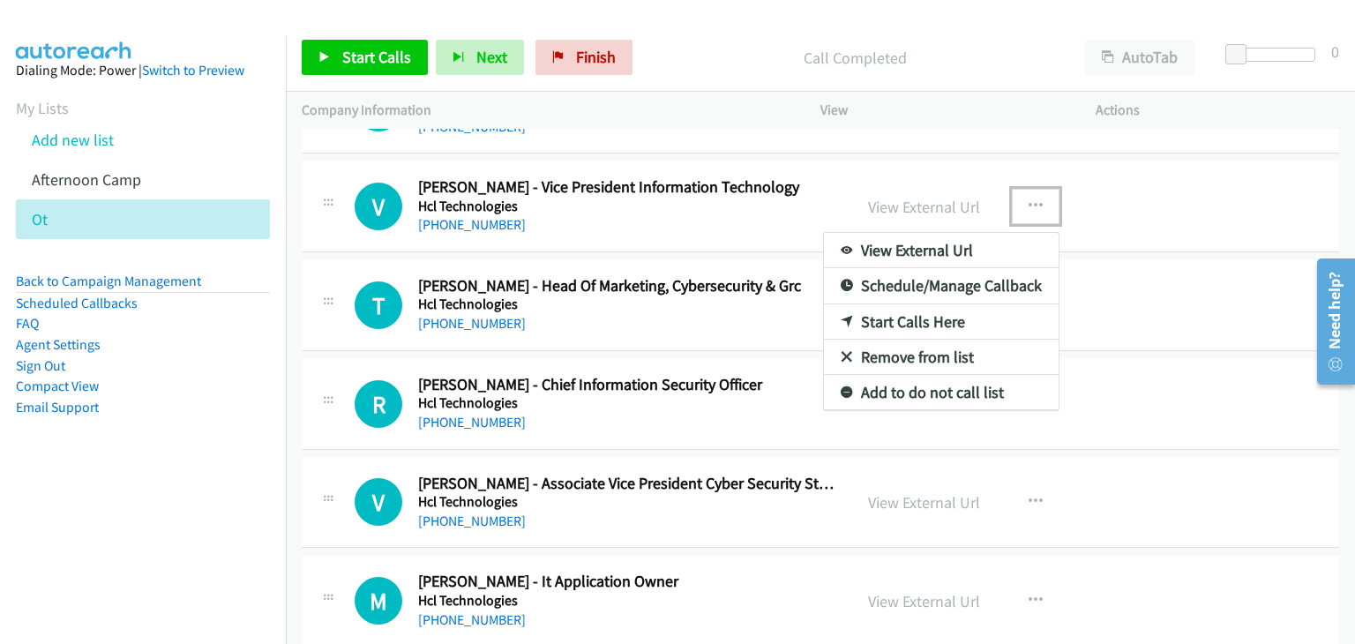
drag, startPoint x: 900, startPoint y: 299, endPoint x: 423, endPoint y: 117, distance: 510.5
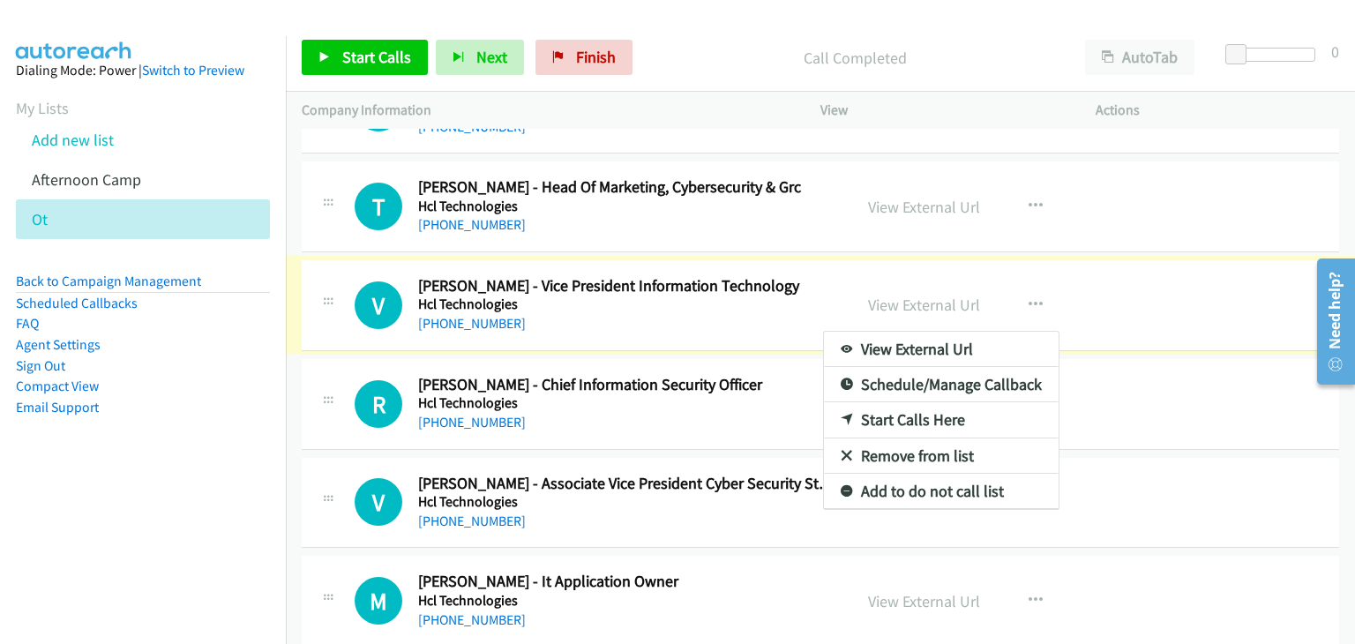
drag, startPoint x: 336, startPoint y: 50, endPoint x: 931, endPoint y: 13, distance: 596.4
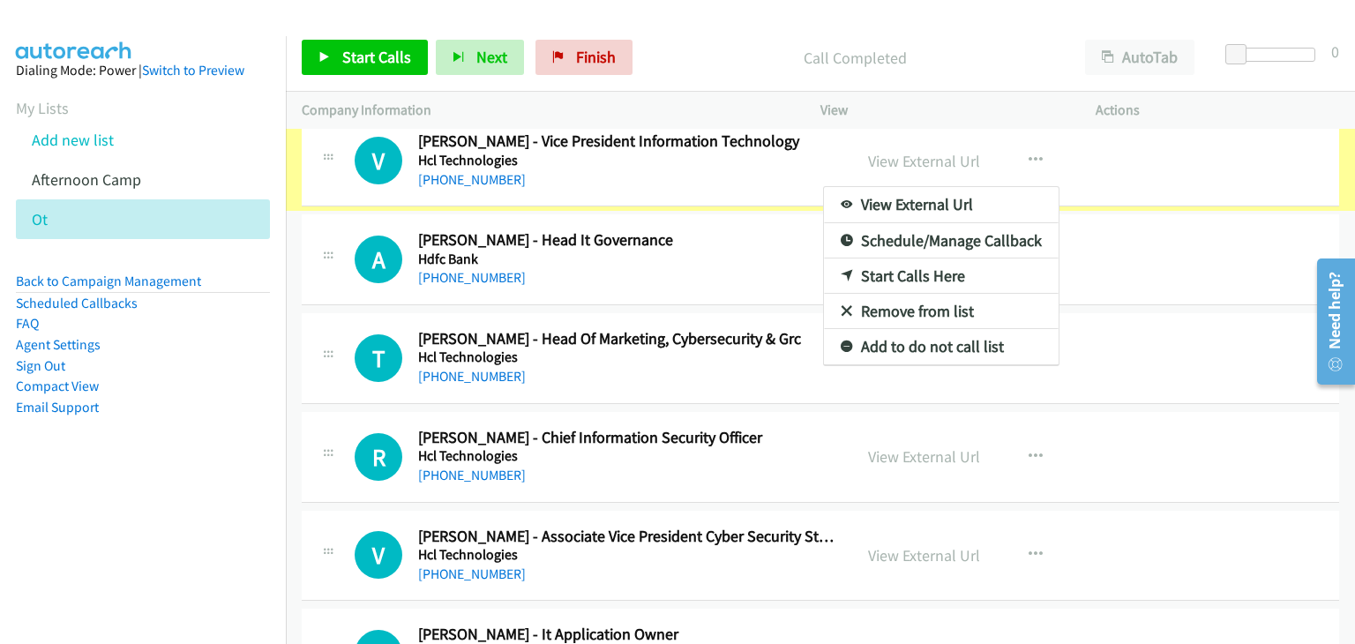
scroll to position [8105, 0]
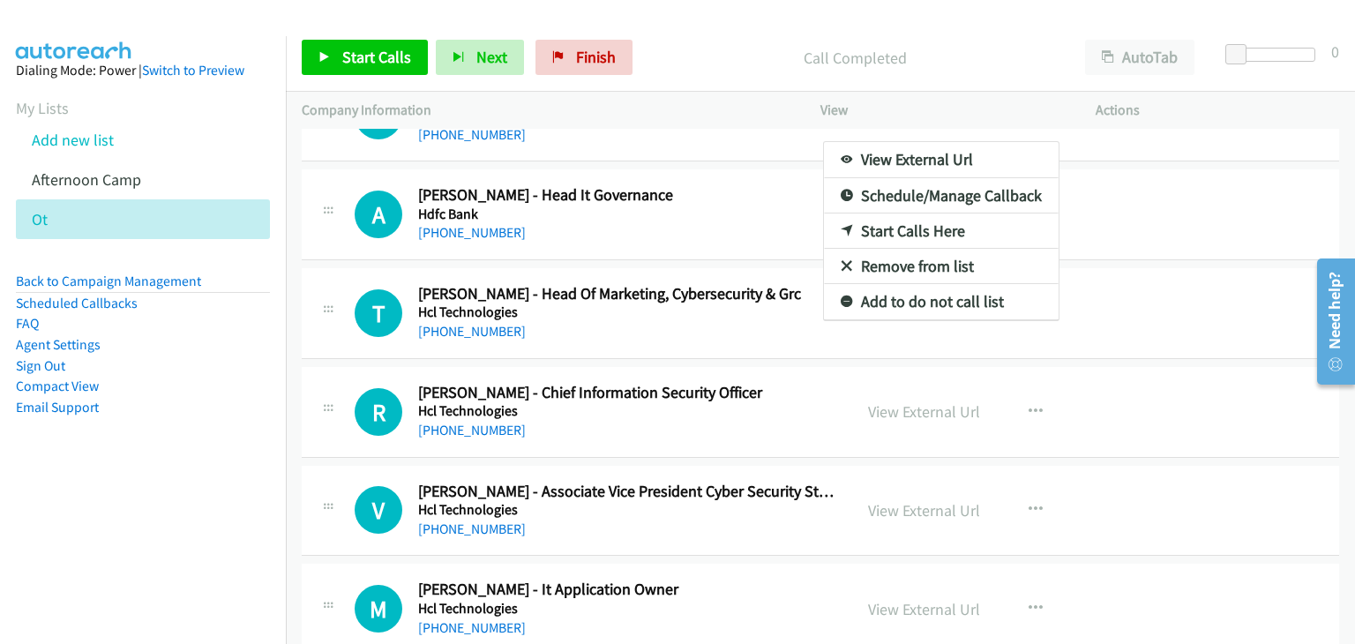
click at [386, 50] on div at bounding box center [677, 322] width 1355 height 644
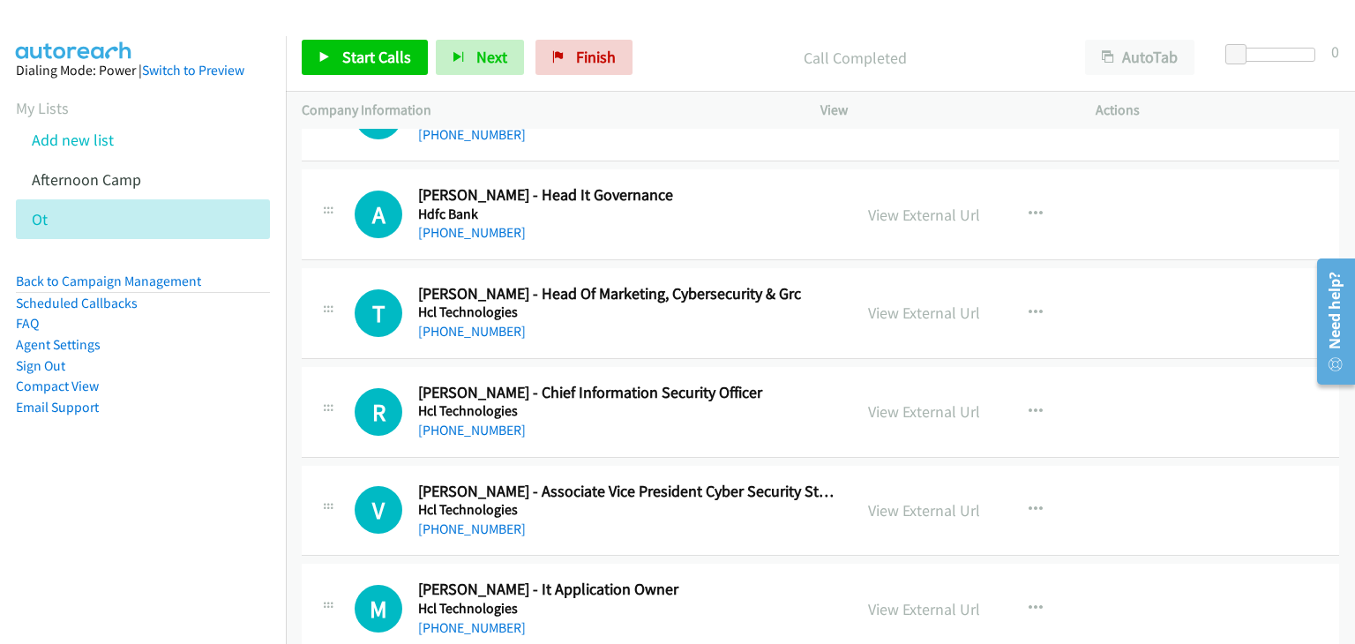
click at [369, 148] on td "V Callback Scheduled Vikas Dureja - Vice President Information Technology Hcl T…" at bounding box center [820, 116] width 1069 height 99
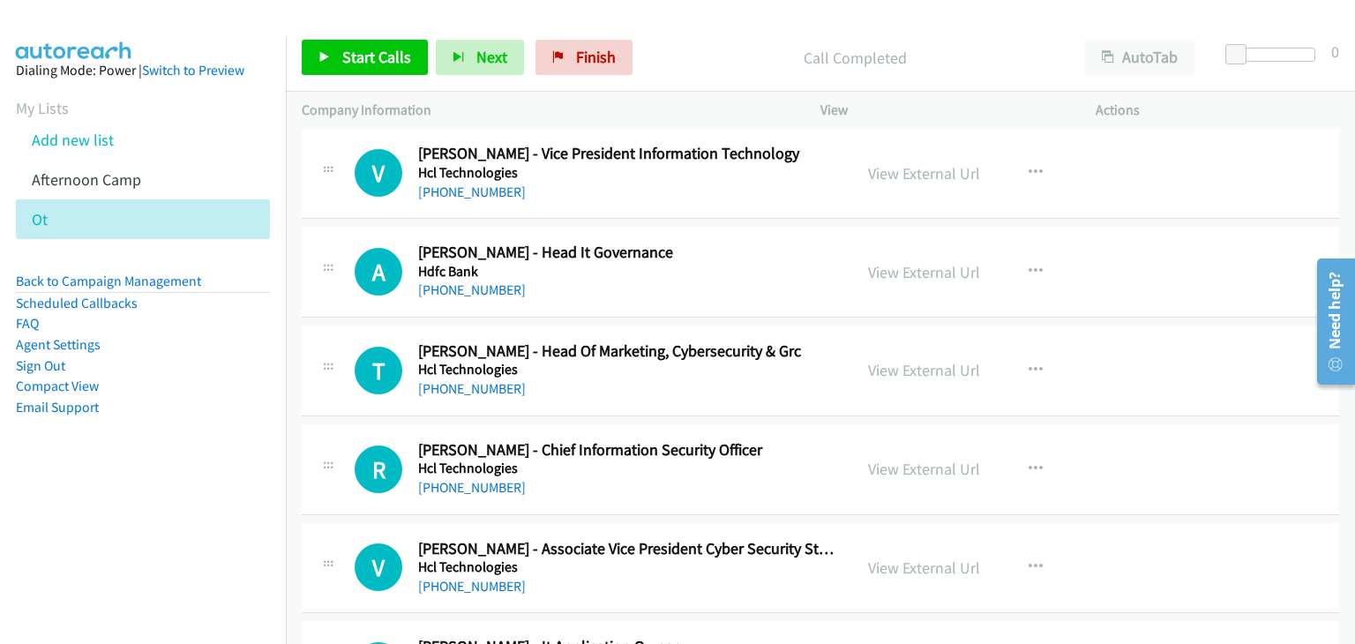
scroll to position [8017, 0]
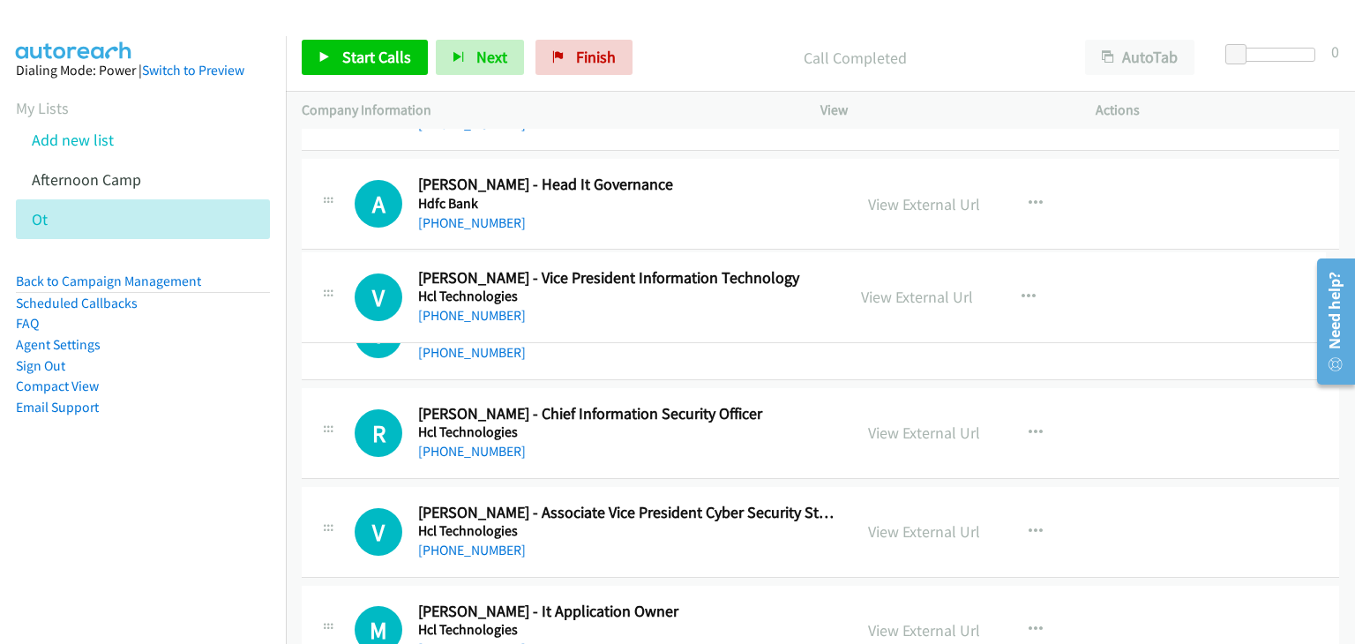
drag, startPoint x: 720, startPoint y: 195, endPoint x: 728, endPoint y: 309, distance: 114.1
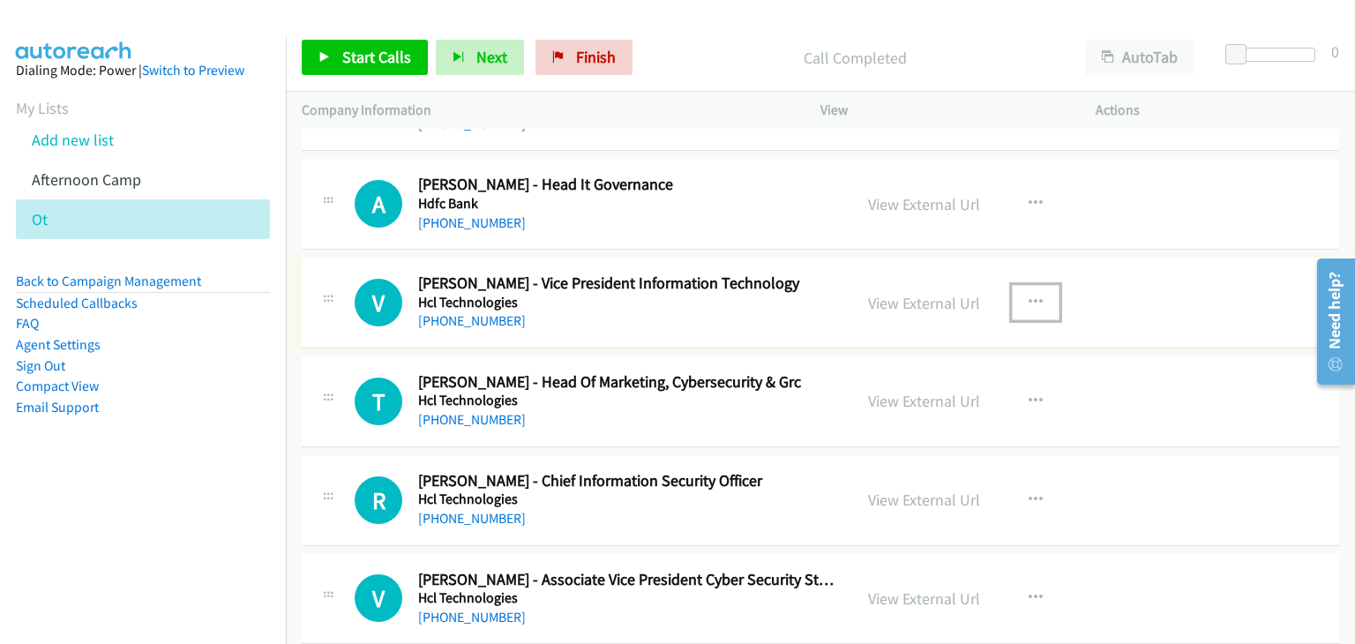
click at [1035, 290] on button "button" at bounding box center [1035, 302] width 48 height 35
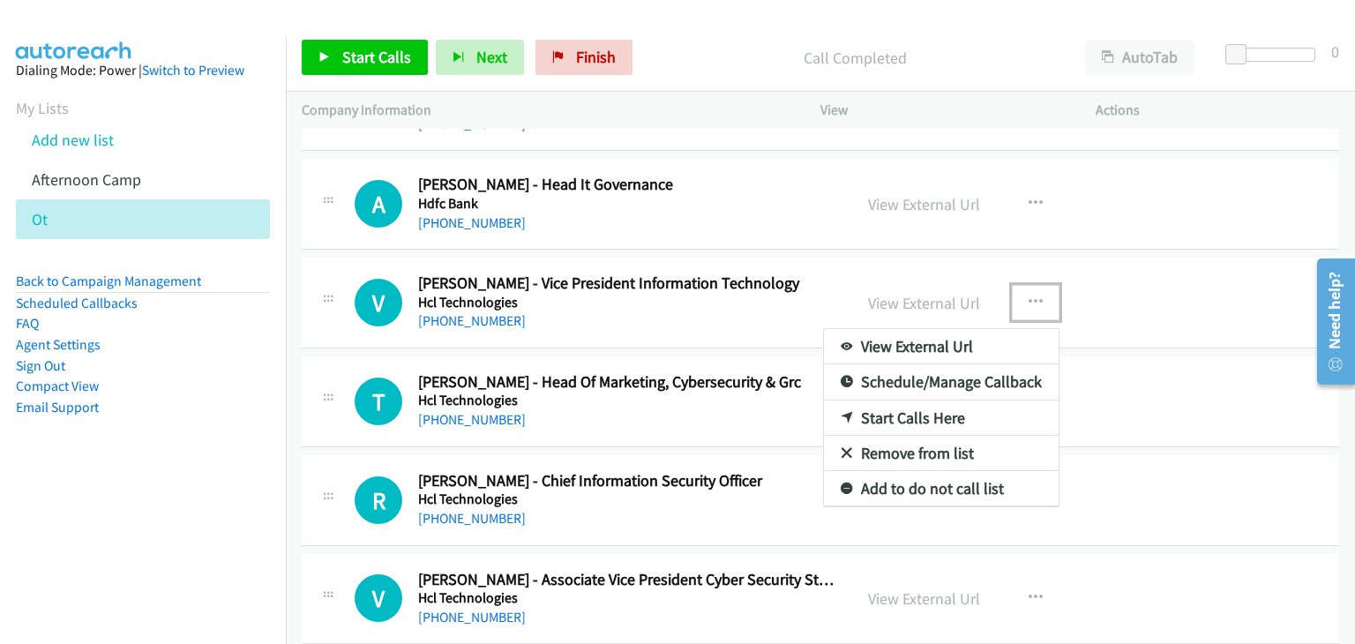
click at [935, 400] on link "Start Calls Here" at bounding box center [941, 417] width 235 height 35
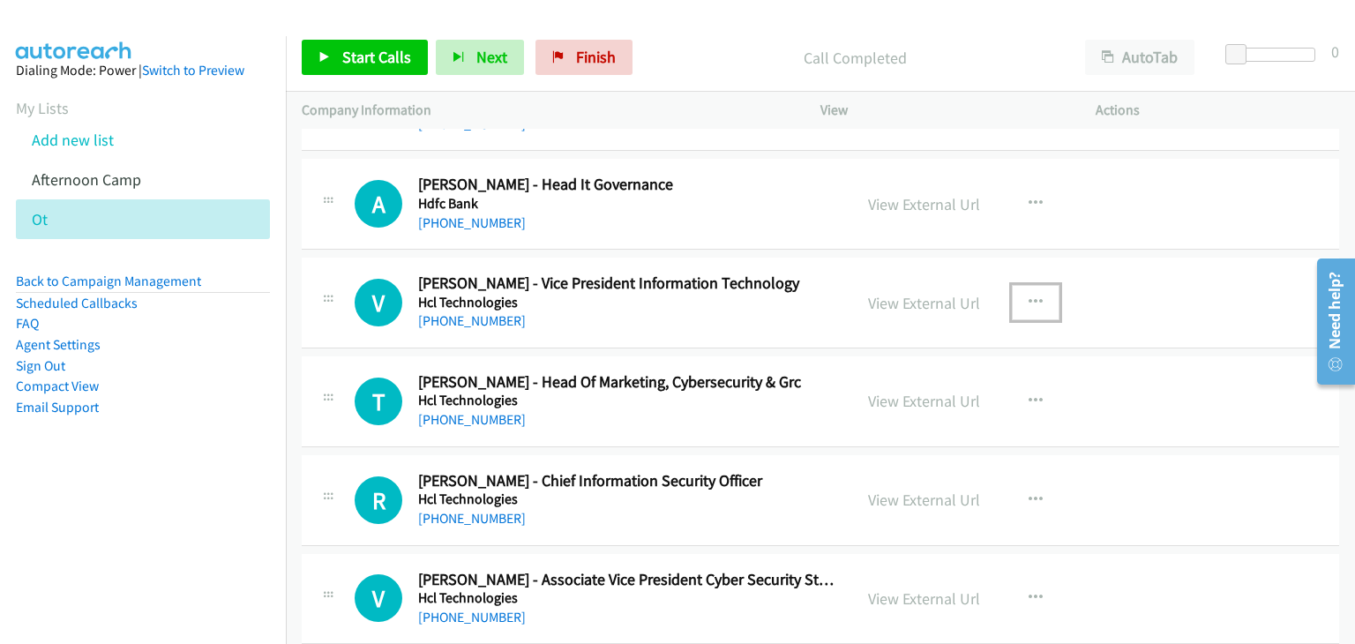
click at [1030, 295] on icon "button" at bounding box center [1035, 302] width 14 height 14
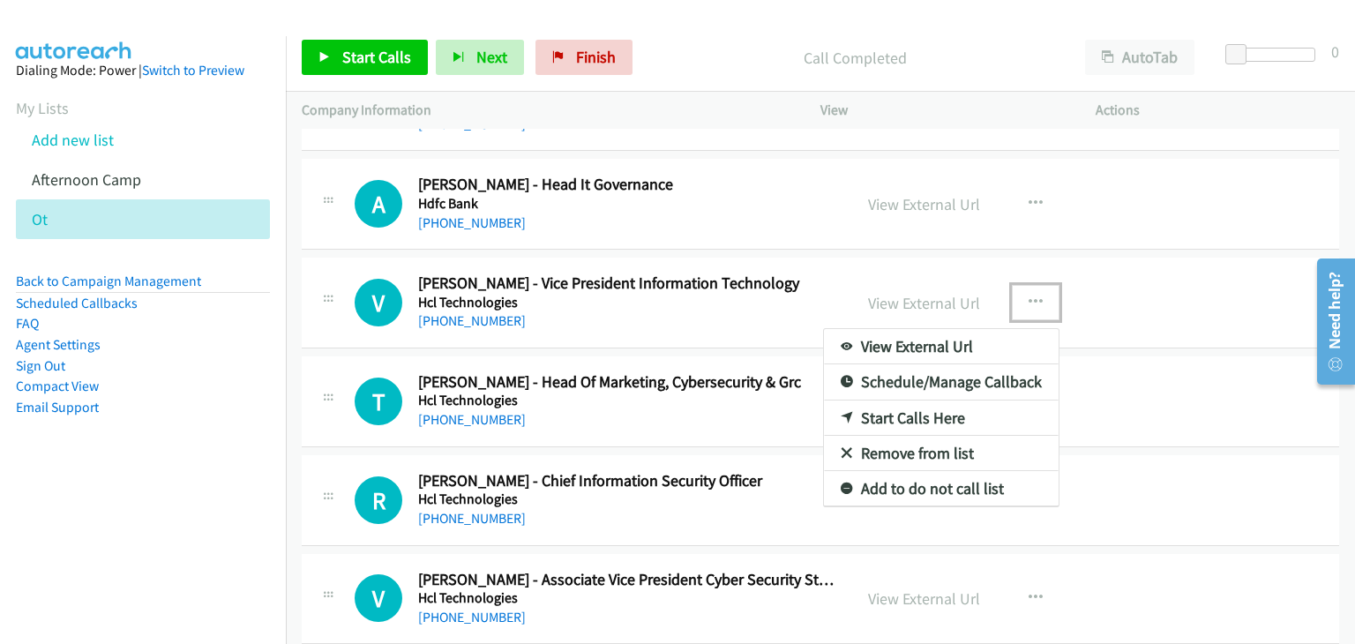
click at [899, 400] on link "Start Calls Here" at bounding box center [941, 417] width 235 height 35
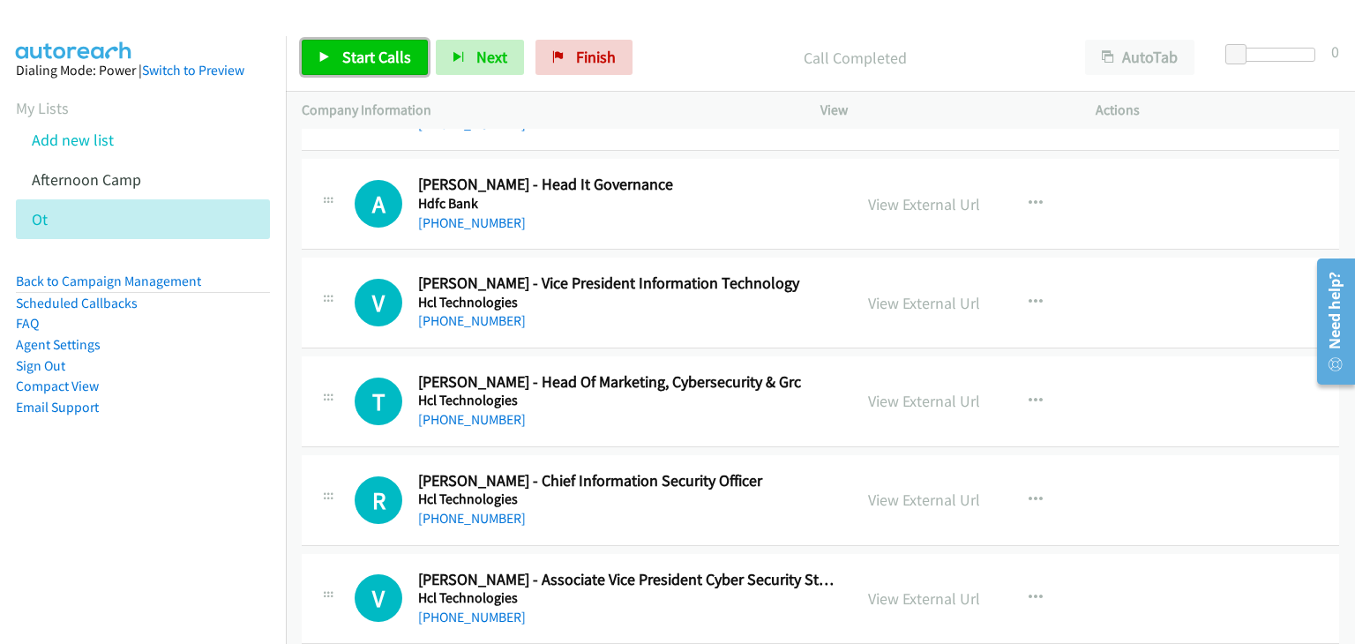
click at [349, 52] on span "Start Calls" at bounding box center [376, 57] width 69 height 20
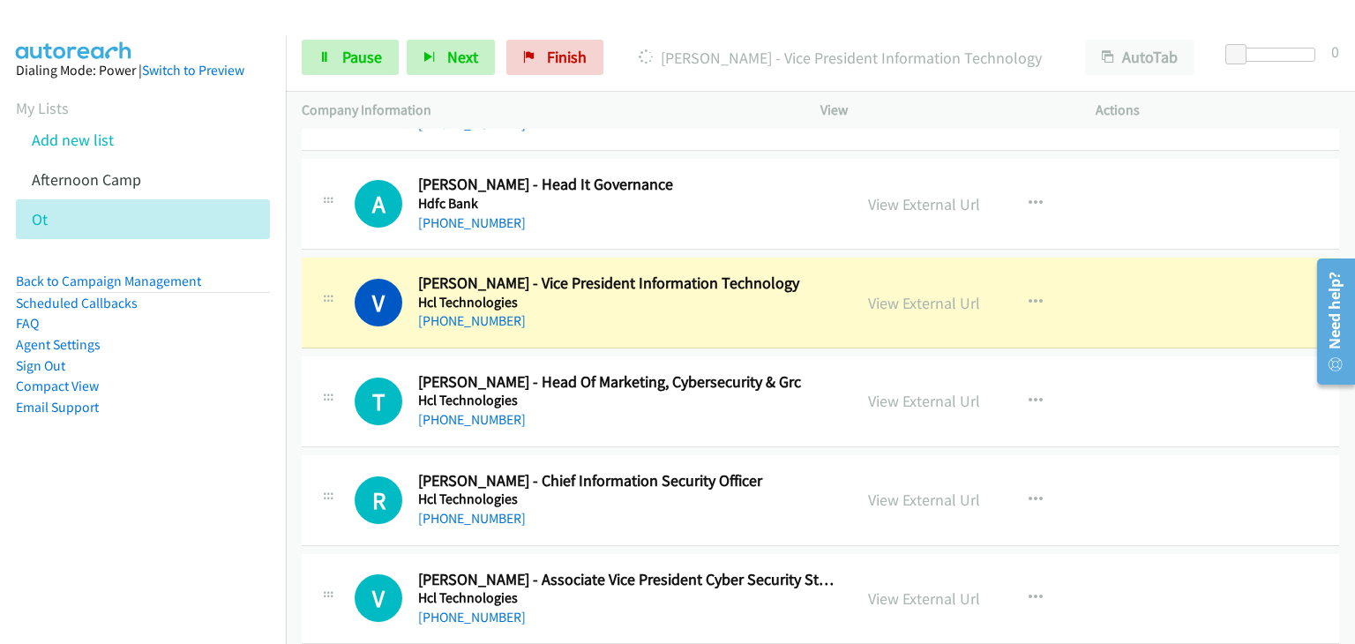
click at [329, 273] on div at bounding box center [327, 297] width 21 height 48
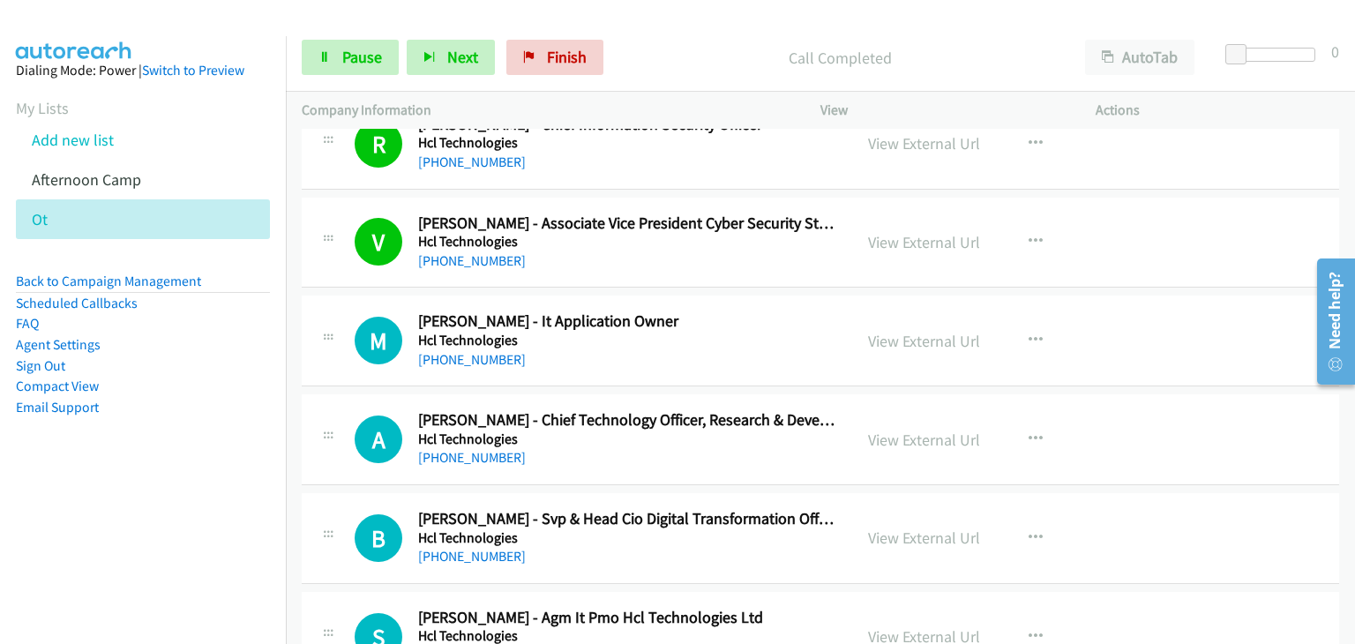
scroll to position [8458, 0]
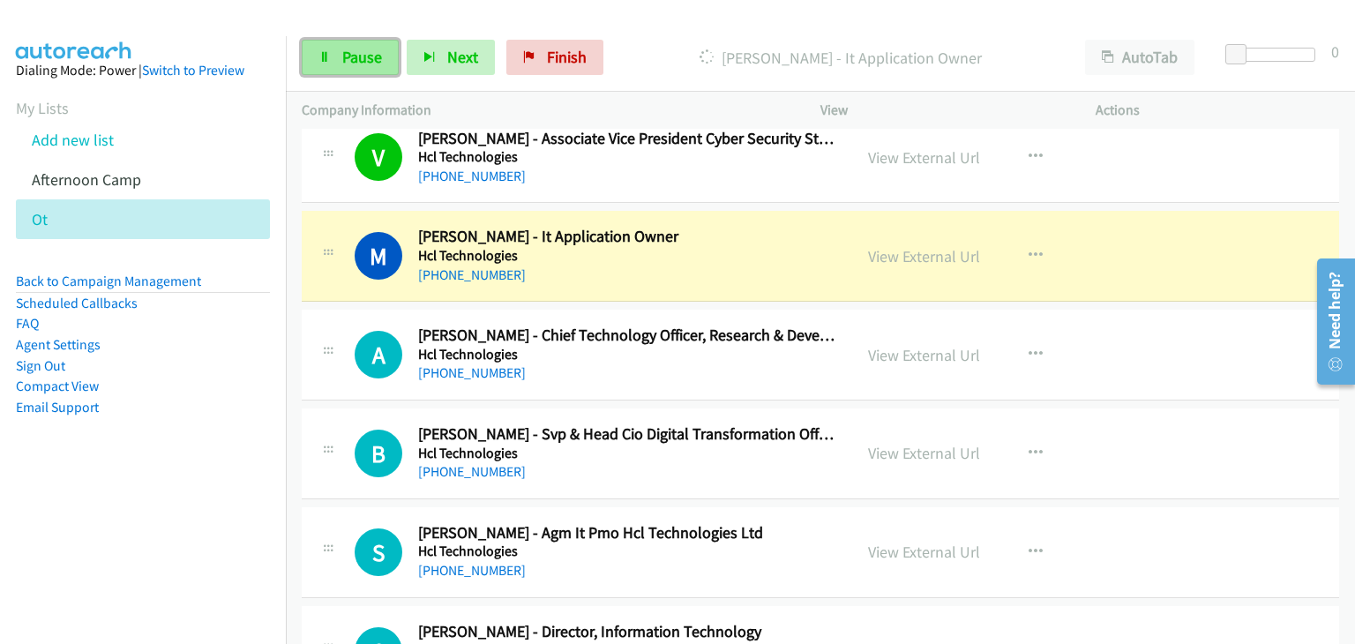
click at [315, 42] on link "Pause" at bounding box center [350, 57] width 97 height 35
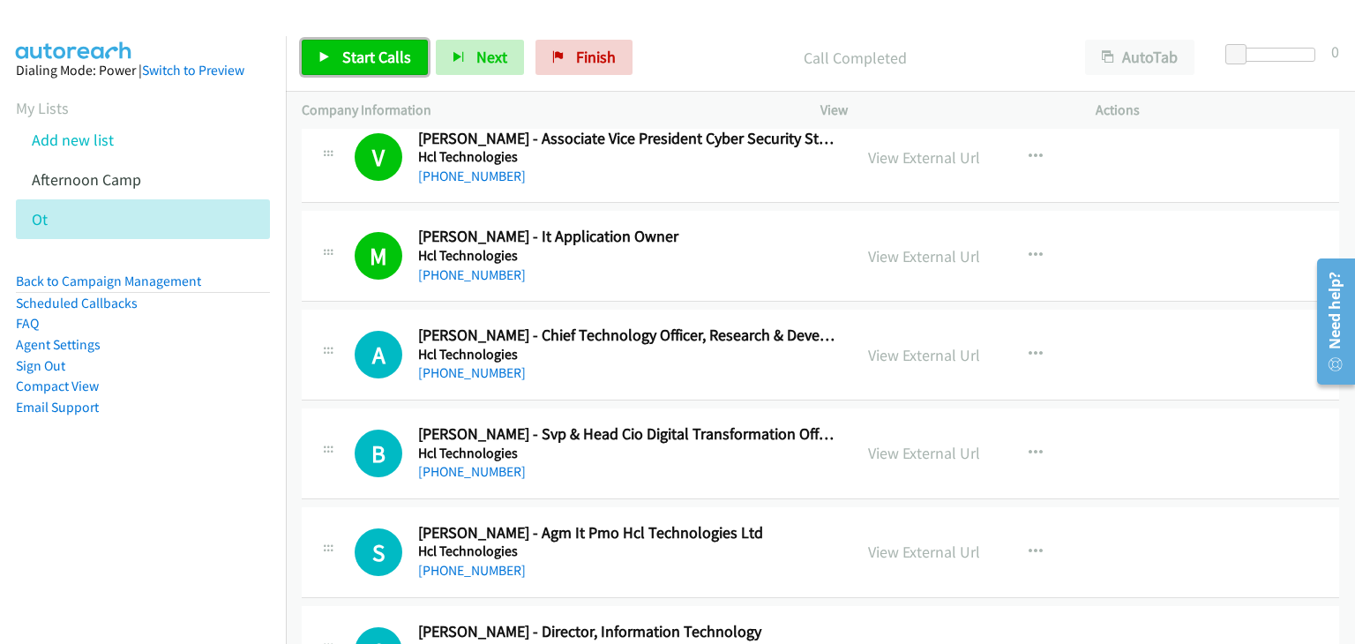
drag, startPoint x: 370, startPoint y: 58, endPoint x: 373, endPoint y: 72, distance: 14.4
click at [370, 58] on span "Start Calls" at bounding box center [376, 57] width 69 height 20
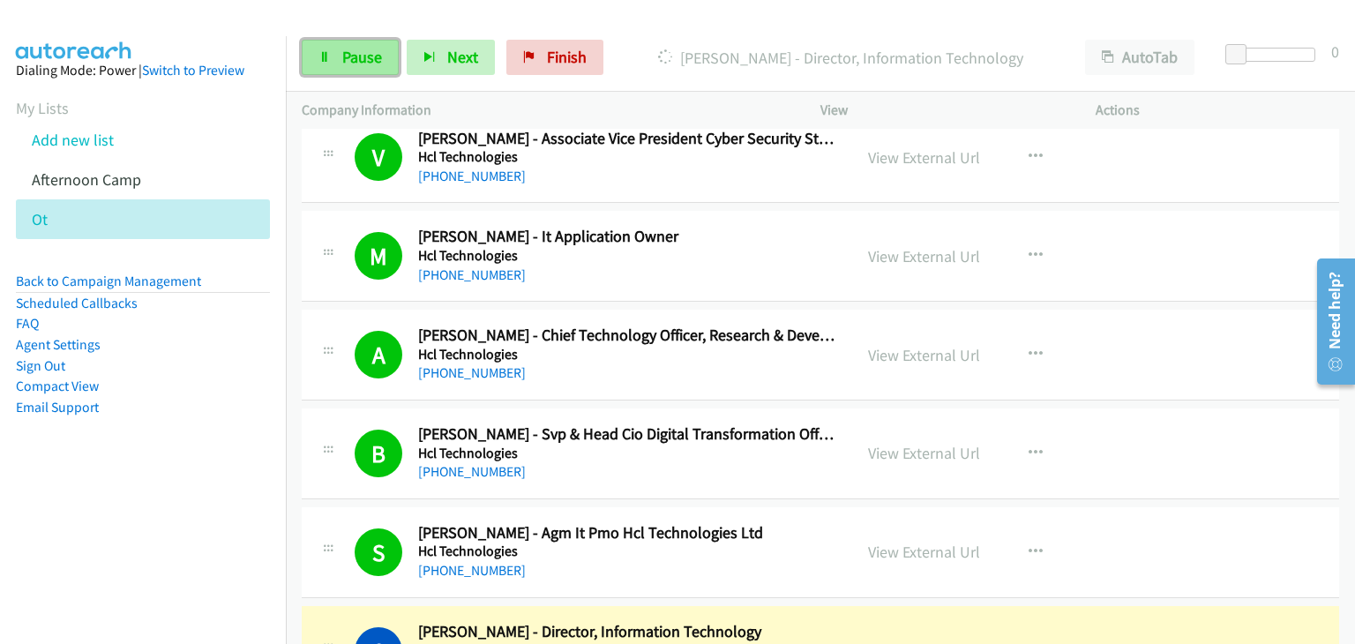
click at [321, 52] on icon at bounding box center [324, 58] width 12 height 12
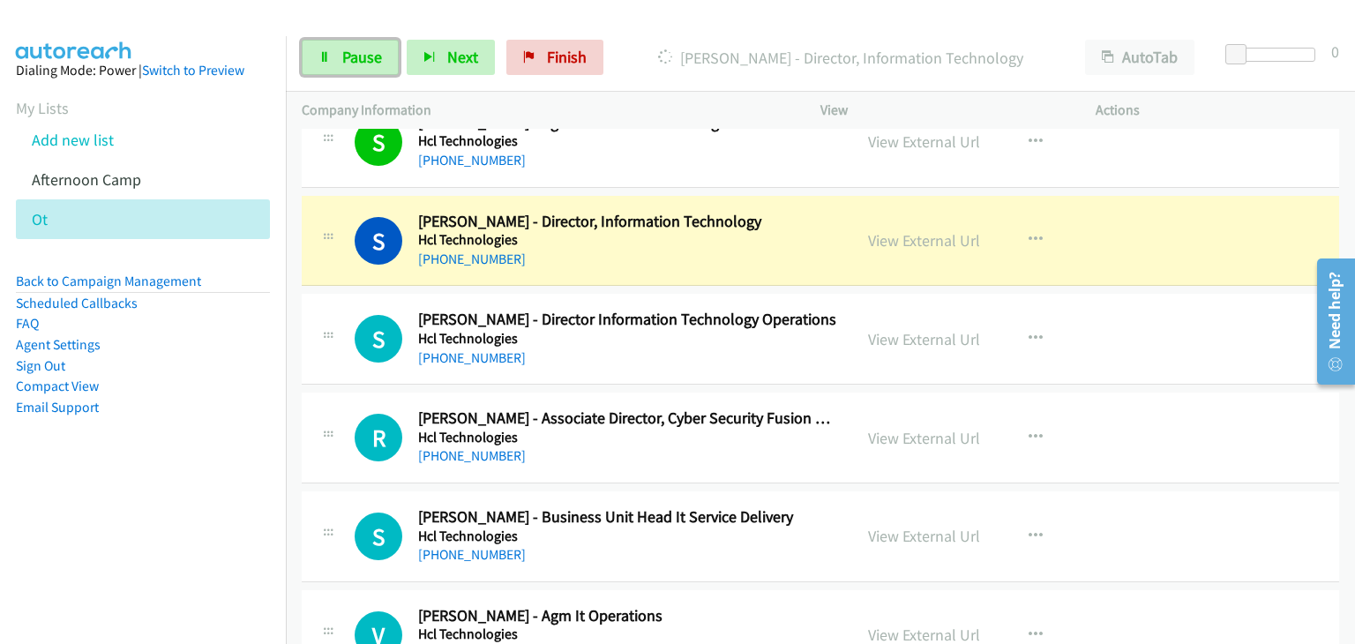
scroll to position [8899, 0]
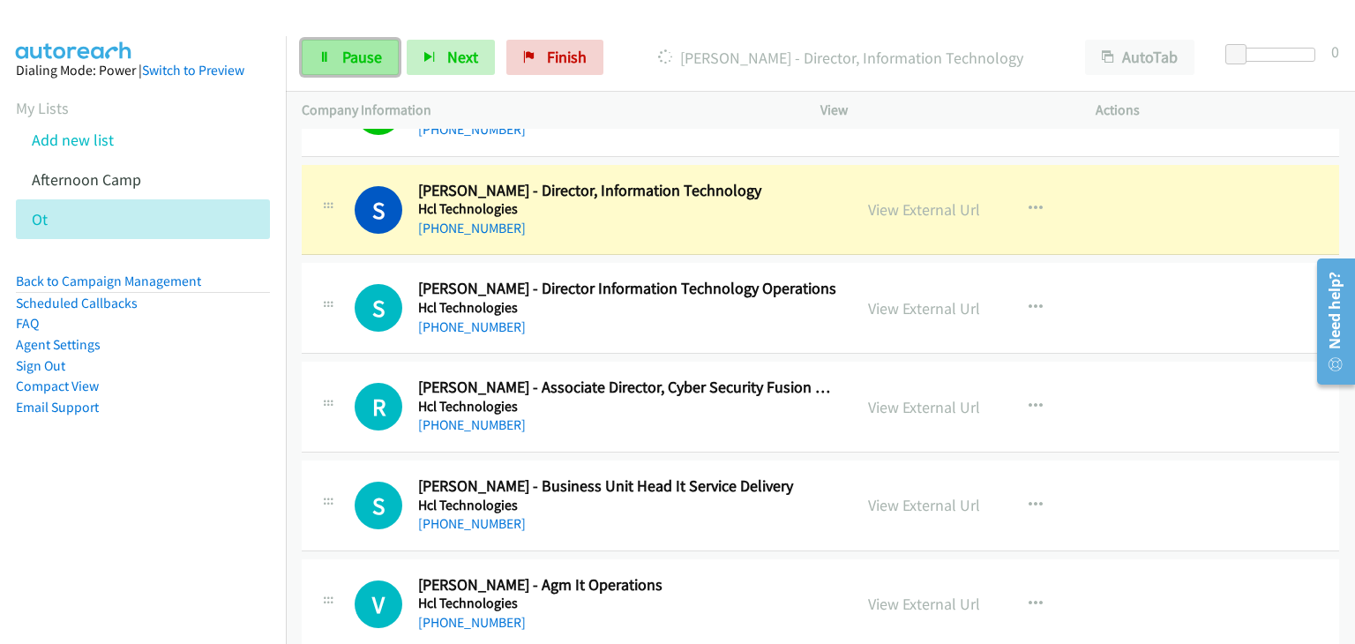
click at [377, 54] on span "Pause" at bounding box center [362, 57] width 40 height 20
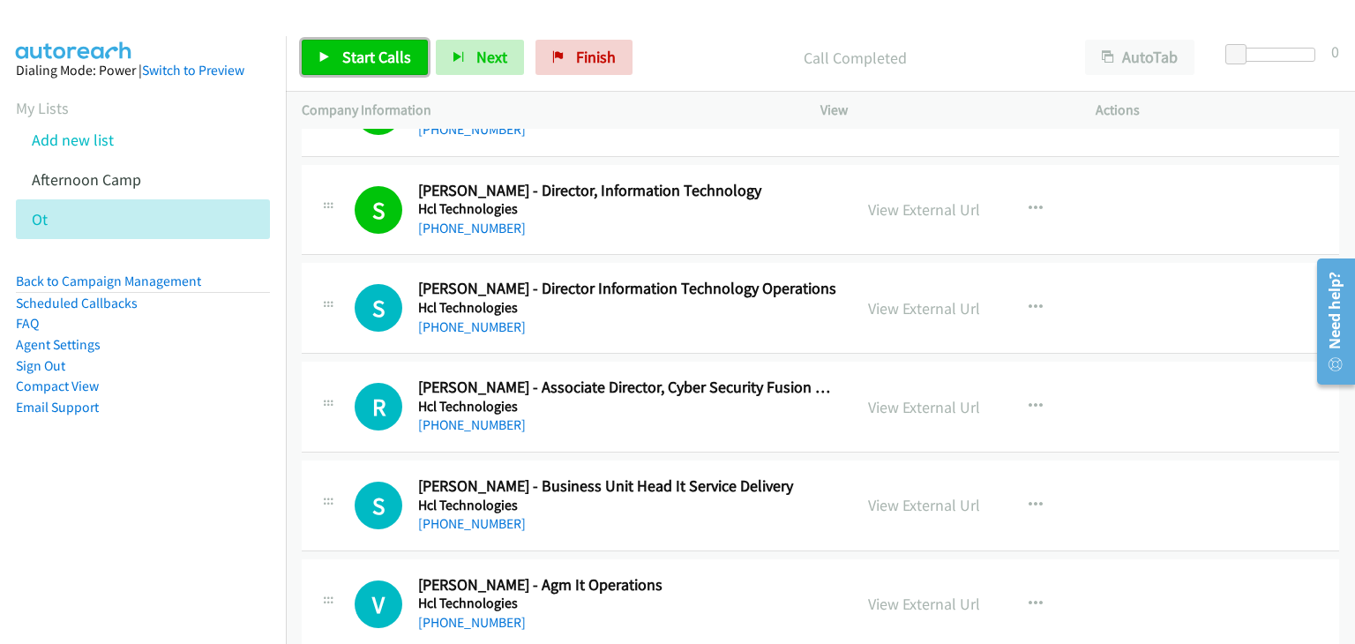
click at [310, 69] on link "Start Calls" at bounding box center [365, 57] width 126 height 35
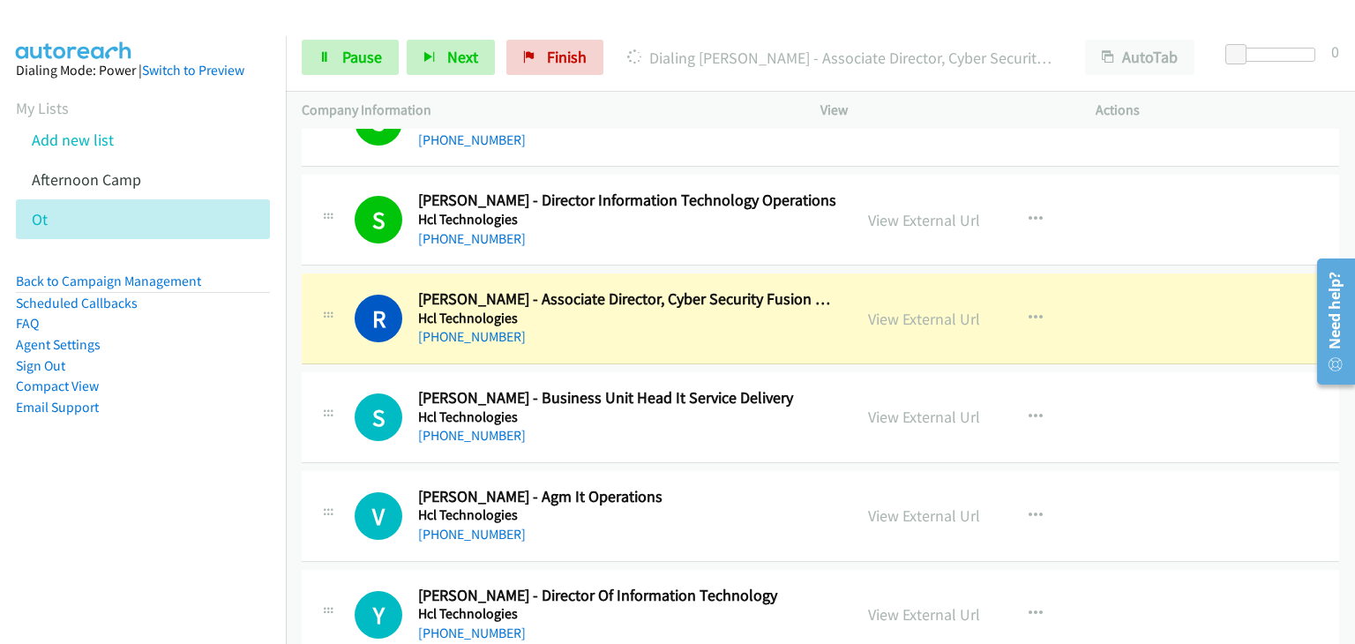
scroll to position [9075, 0]
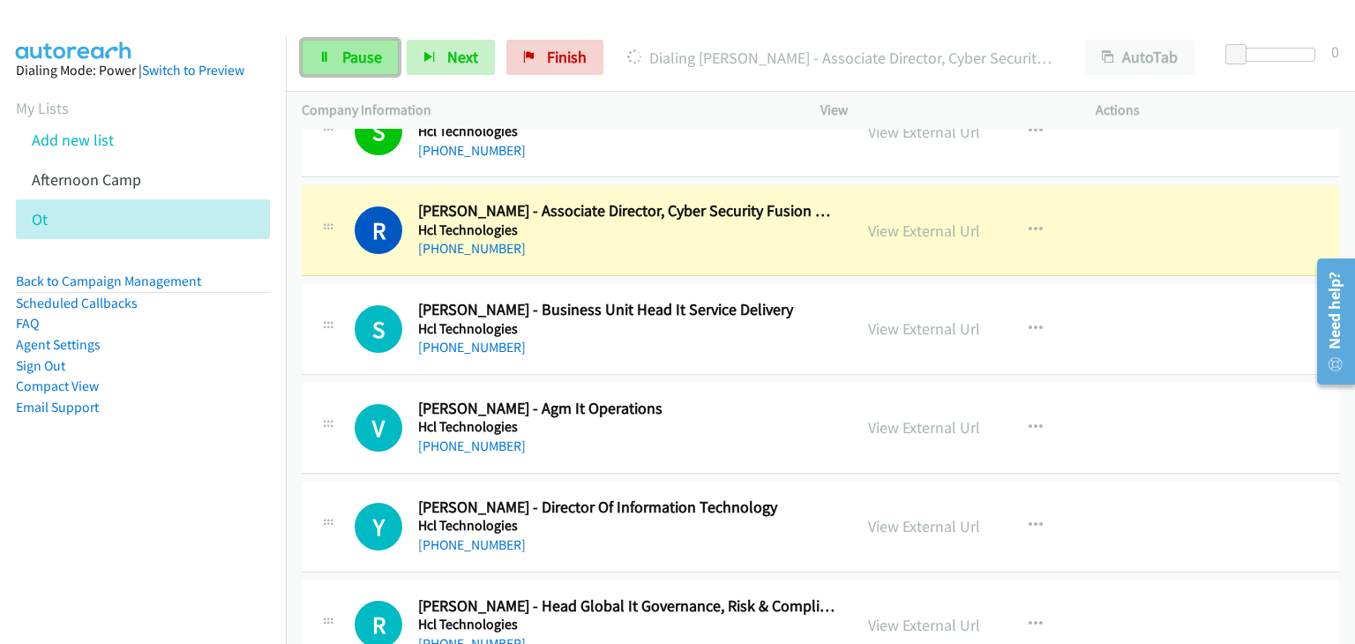
click at [320, 57] on icon at bounding box center [324, 58] width 12 height 12
